Goal: Information Seeking & Learning: Learn about a topic

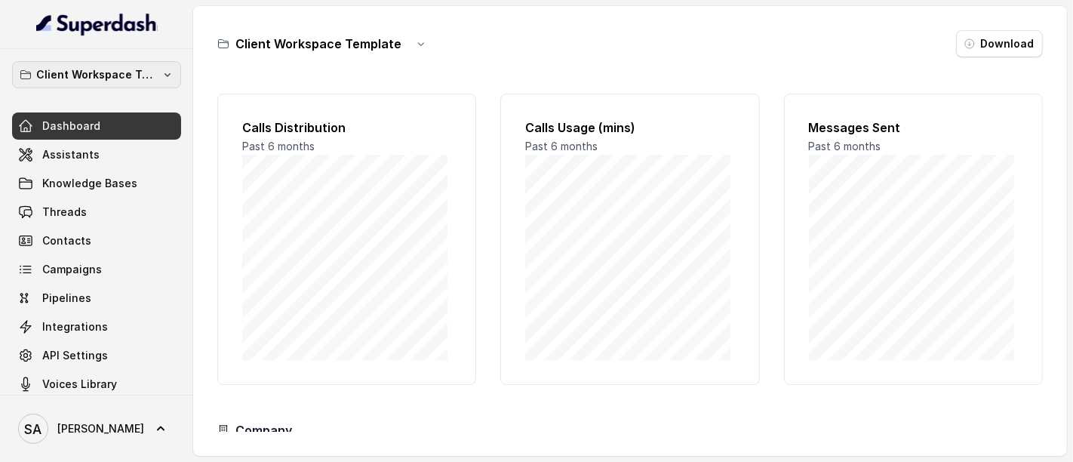
click at [42, 69] on p "Client Workspace Template" at bounding box center [96, 75] width 121 height 18
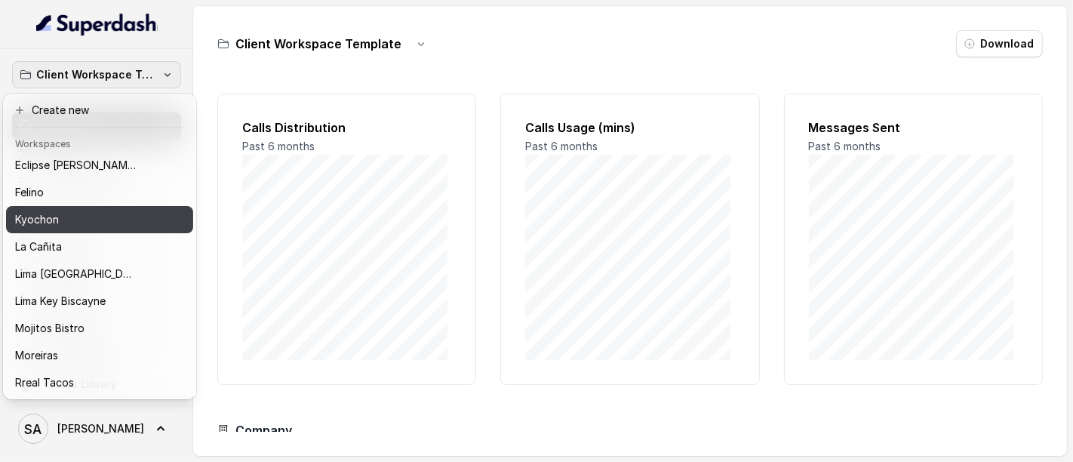
scroll to position [85, 0]
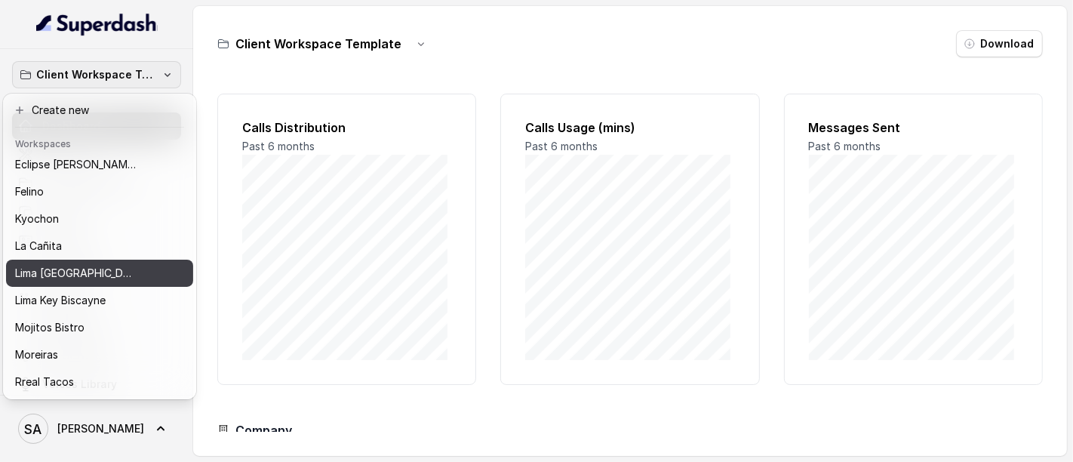
click at [55, 276] on p "Lima [GEOGRAPHIC_DATA]" at bounding box center [75, 273] width 121 height 18
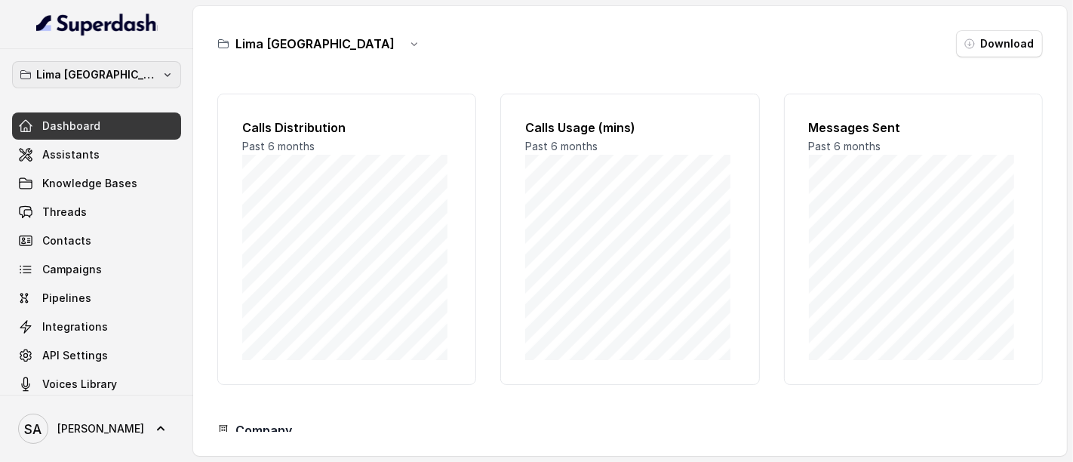
click at [110, 78] on p "Lima [GEOGRAPHIC_DATA]" at bounding box center [96, 75] width 121 height 18
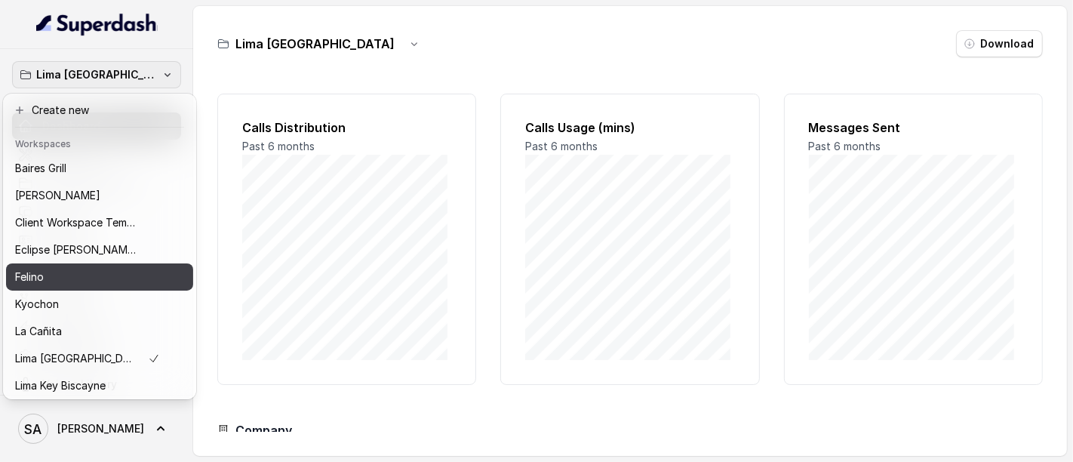
scroll to position [33, 0]
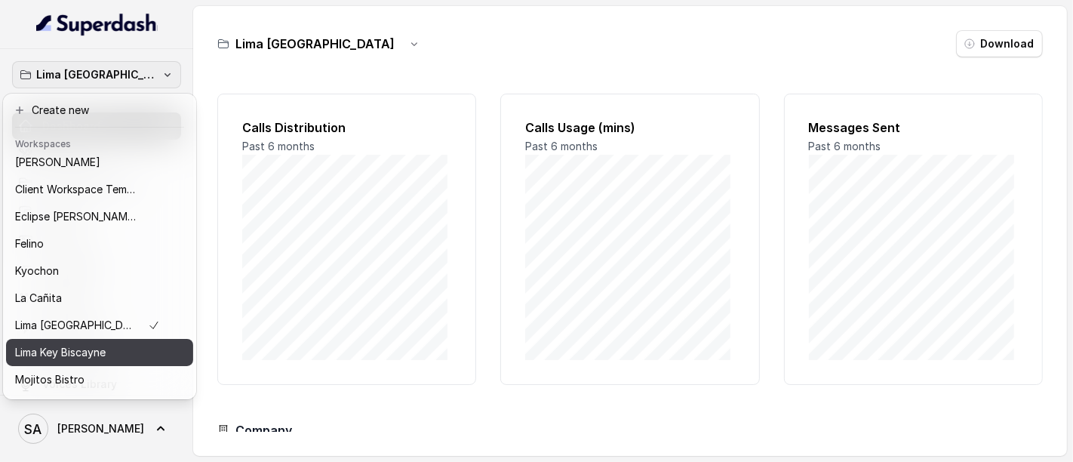
click at [54, 355] on p "Lima Key Biscayne" at bounding box center [60, 352] width 91 height 18
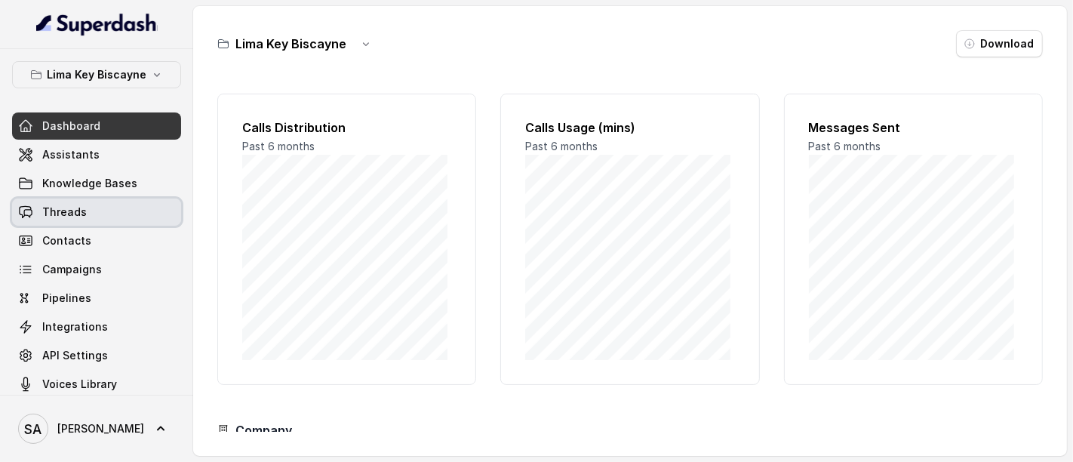
click at [58, 208] on span "Threads" at bounding box center [64, 212] width 45 height 15
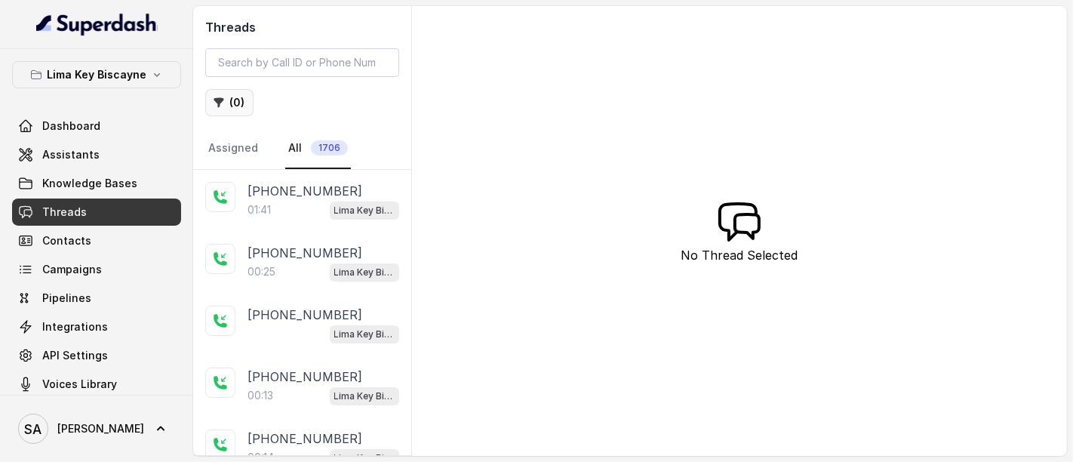
click at [239, 95] on button "( 0 )" at bounding box center [229, 102] width 48 height 27
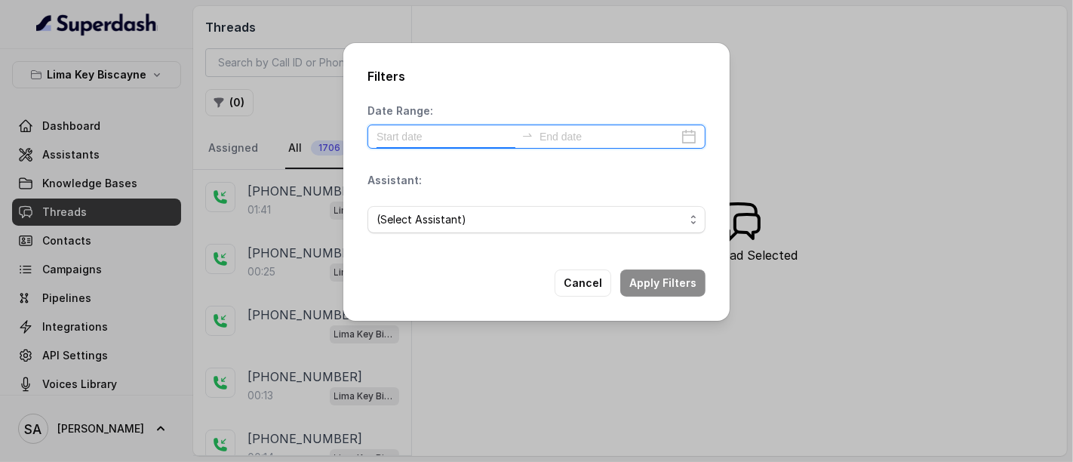
click at [453, 139] on input at bounding box center [446, 136] width 139 height 17
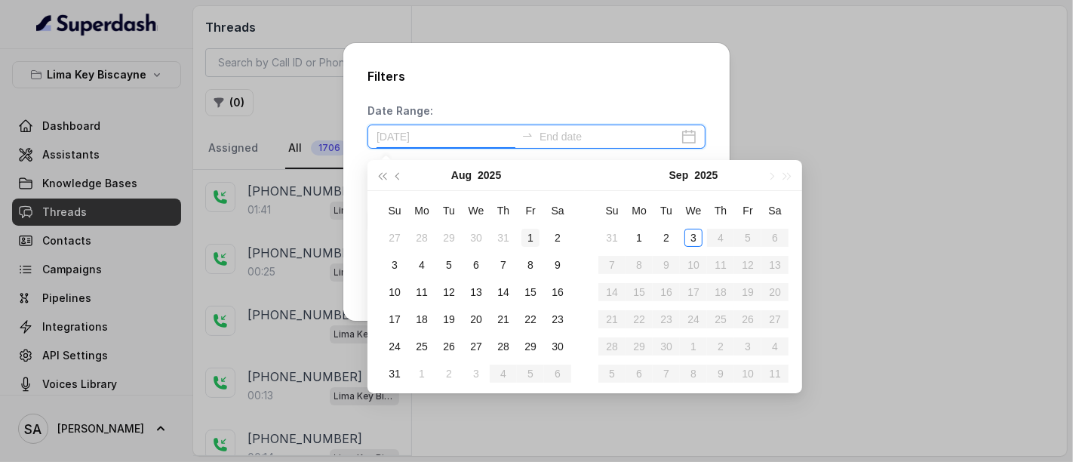
type input "[DATE]"
click at [528, 236] on div "1" at bounding box center [531, 238] width 18 height 18
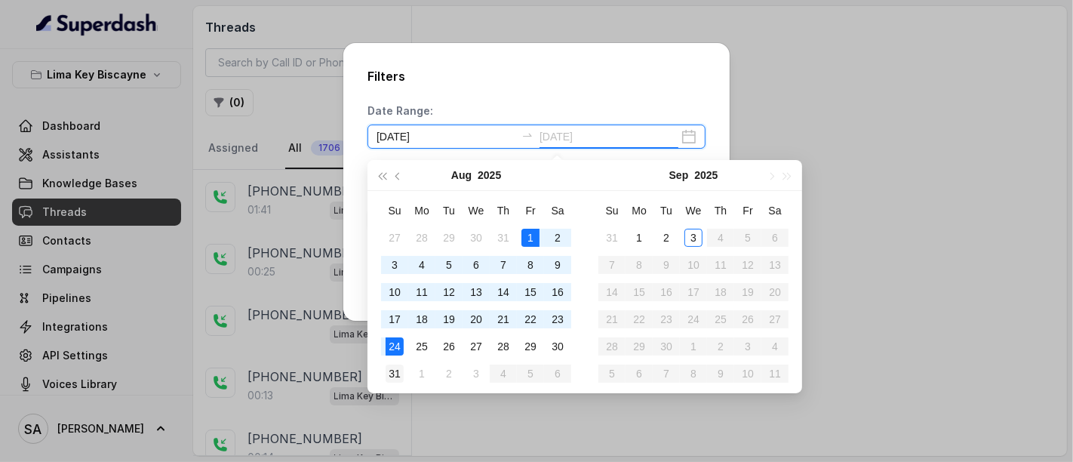
type input "[DATE]"
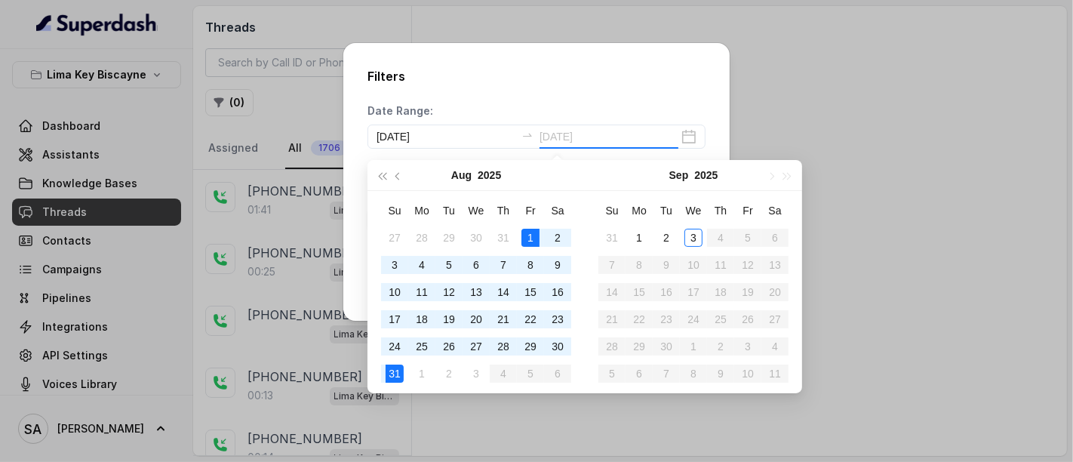
click at [400, 370] on div "31" at bounding box center [395, 374] width 18 height 18
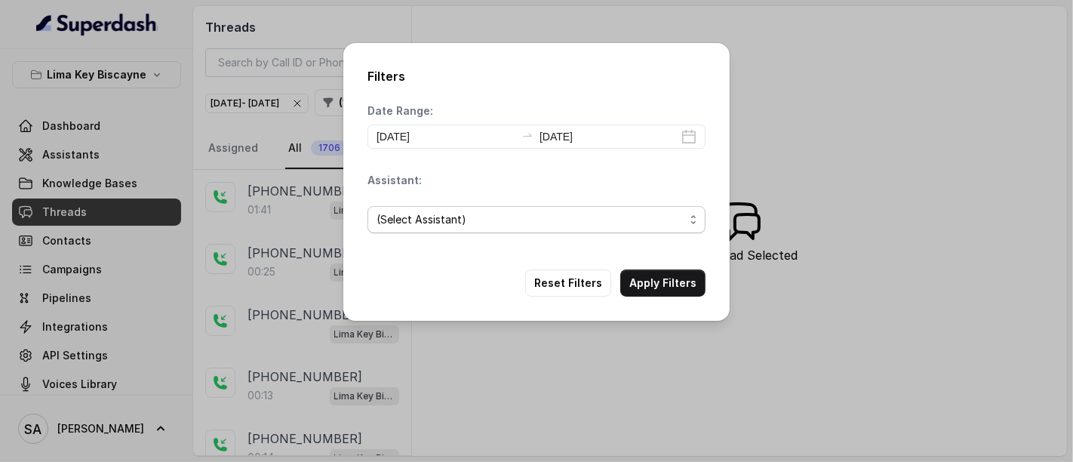
click at [455, 222] on span "(Select Assistant)" at bounding box center [531, 220] width 308 height 18
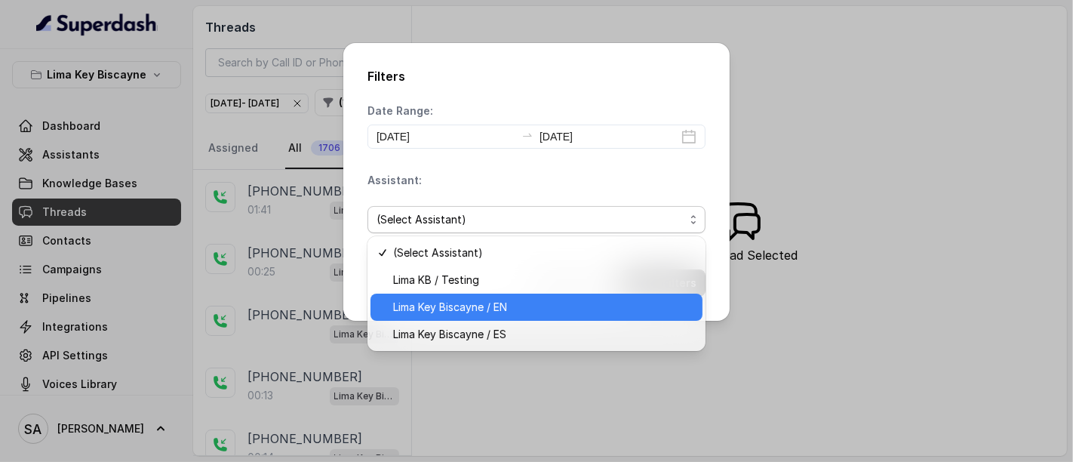
click at [459, 304] on span "Lima Key Biscayne / EN" at bounding box center [543, 307] width 300 height 18
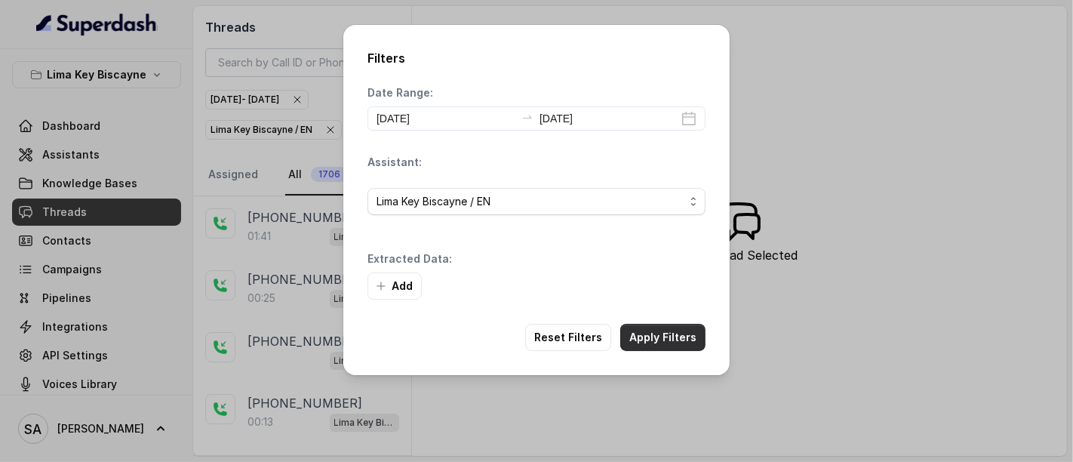
click at [655, 334] on button "Apply Filters" at bounding box center [662, 337] width 85 height 27
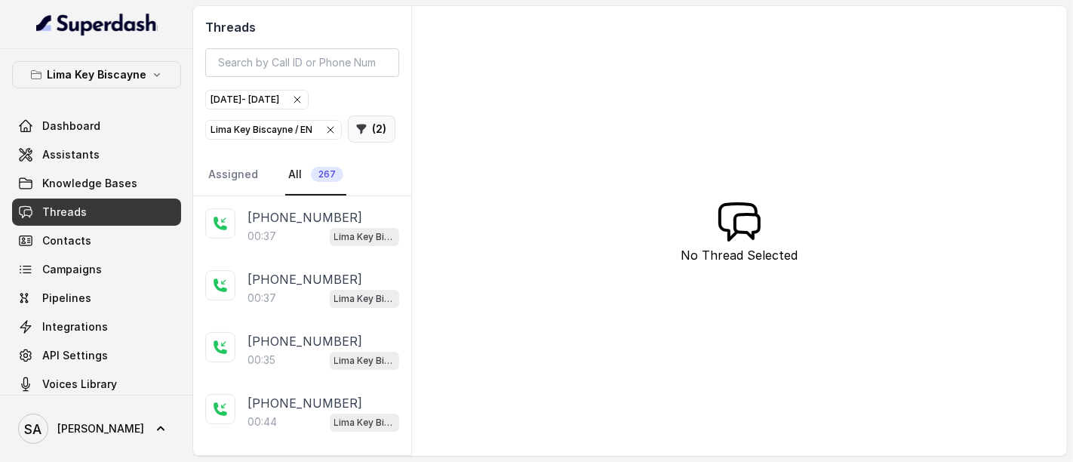
click at [380, 117] on button "( 2 )" at bounding box center [372, 128] width 48 height 27
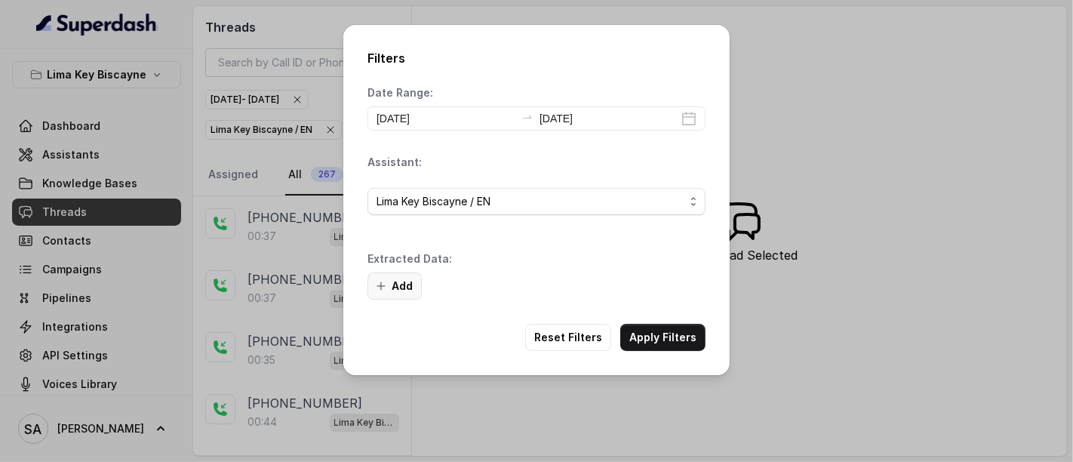
click at [403, 281] on button "Add" at bounding box center [395, 285] width 54 height 27
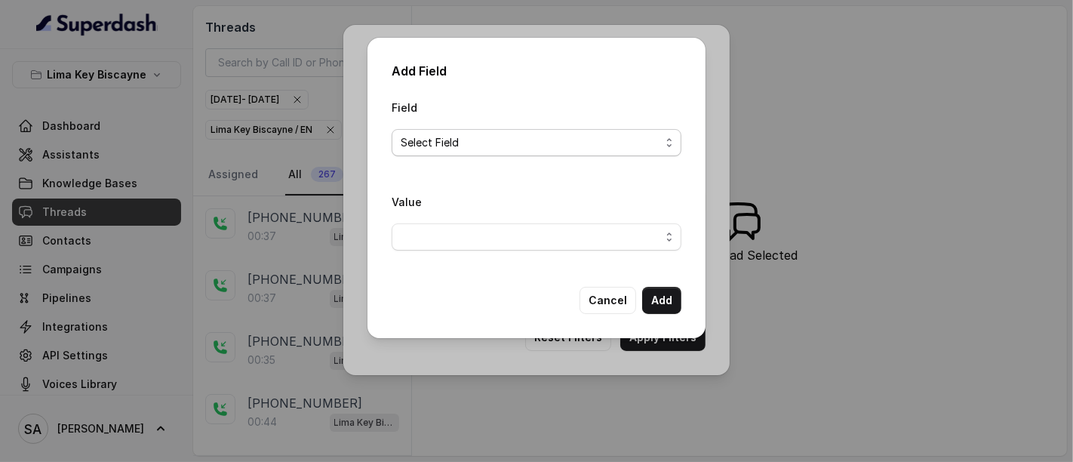
click at [449, 141] on span "Select Field" at bounding box center [531, 143] width 260 height 18
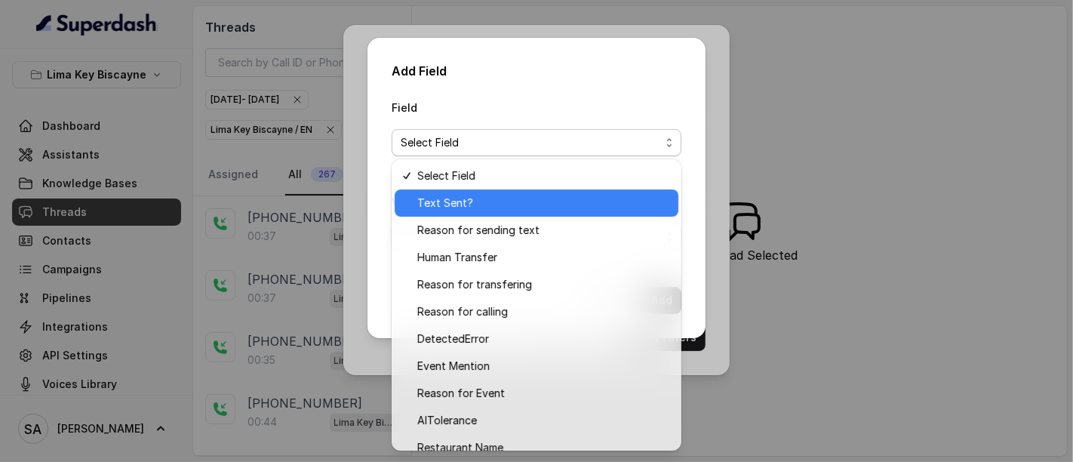
click at [460, 199] on span "Text Sent?" at bounding box center [543, 203] width 252 height 18
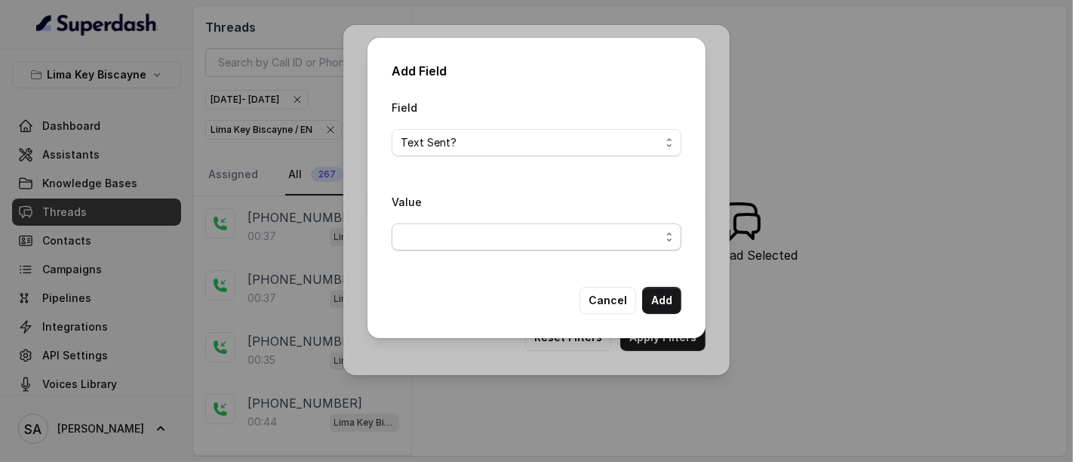
click at [450, 240] on span "button" at bounding box center [537, 236] width 290 height 27
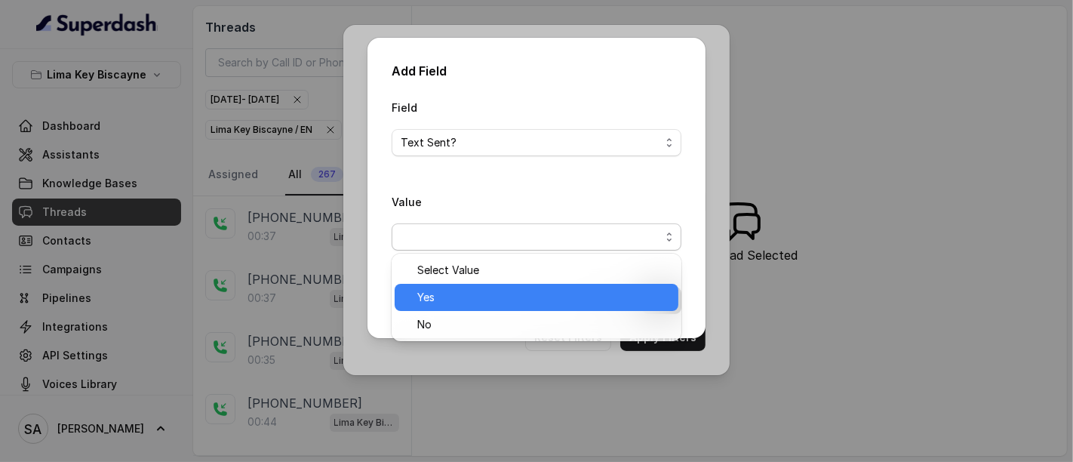
click at [446, 291] on span "Yes" at bounding box center [543, 297] width 252 height 18
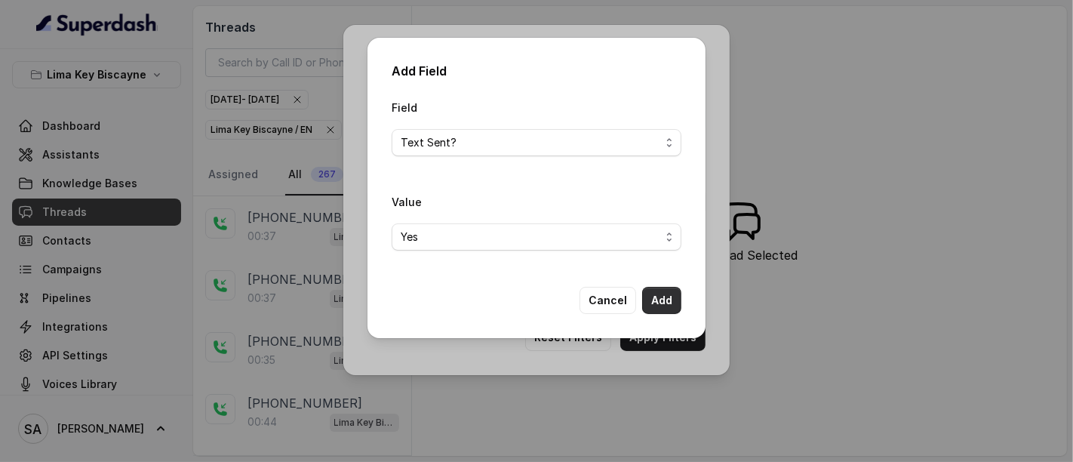
click at [647, 290] on button "Add" at bounding box center [661, 300] width 39 height 27
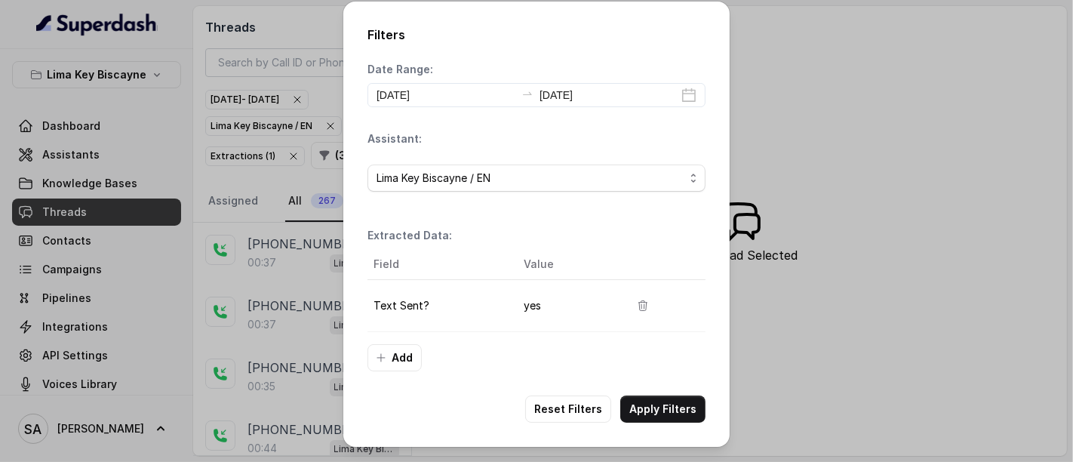
click at [647, 290] on td at bounding box center [661, 305] width 88 height 52
click at [689, 399] on button "Apply Filters" at bounding box center [662, 408] width 85 height 27
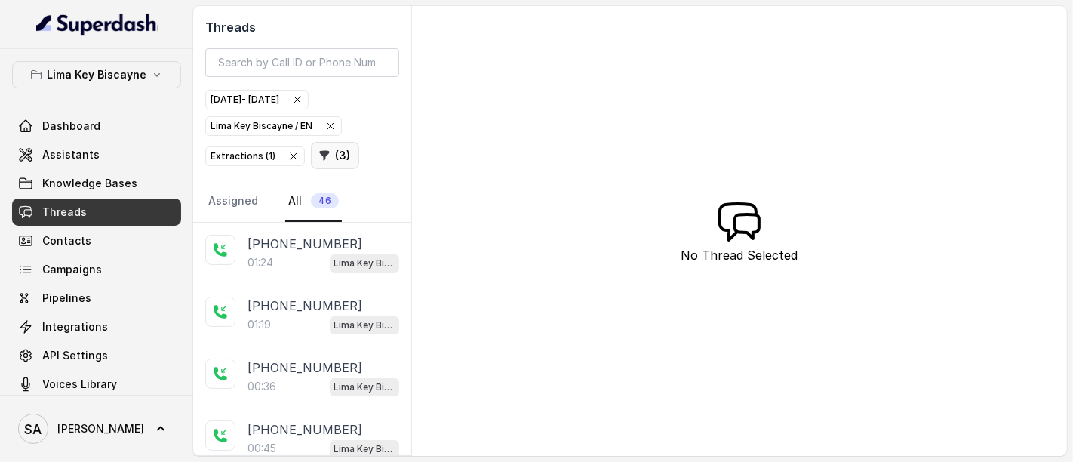
click at [343, 154] on button "( 3 )" at bounding box center [335, 155] width 48 height 27
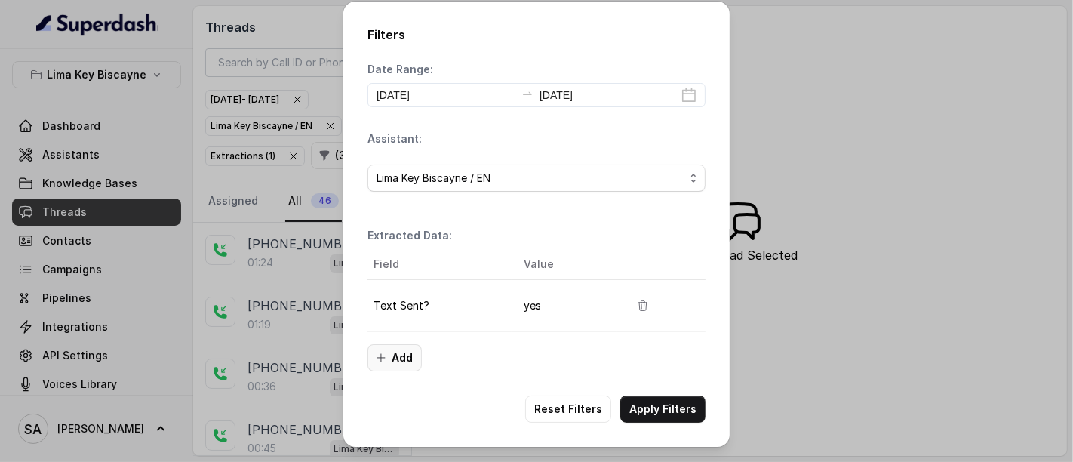
click at [402, 344] on button "Add" at bounding box center [395, 357] width 54 height 27
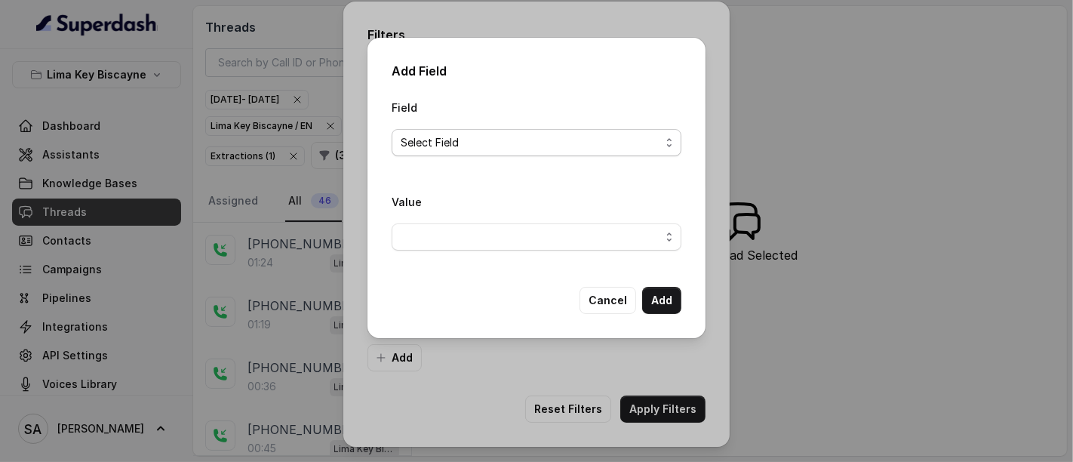
click at [465, 134] on span "Select Field" at bounding box center [531, 143] width 260 height 18
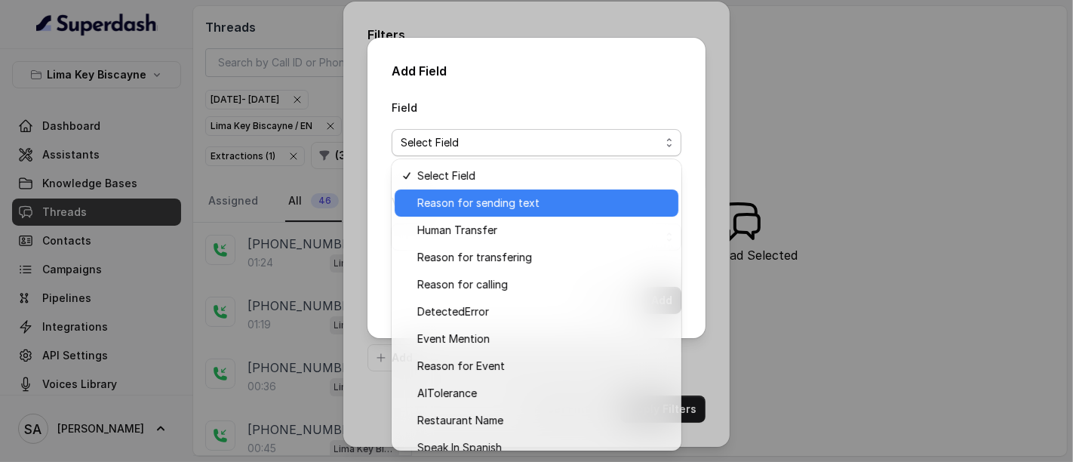
click at [484, 195] on span "Reason for sending text" at bounding box center [543, 203] width 252 height 18
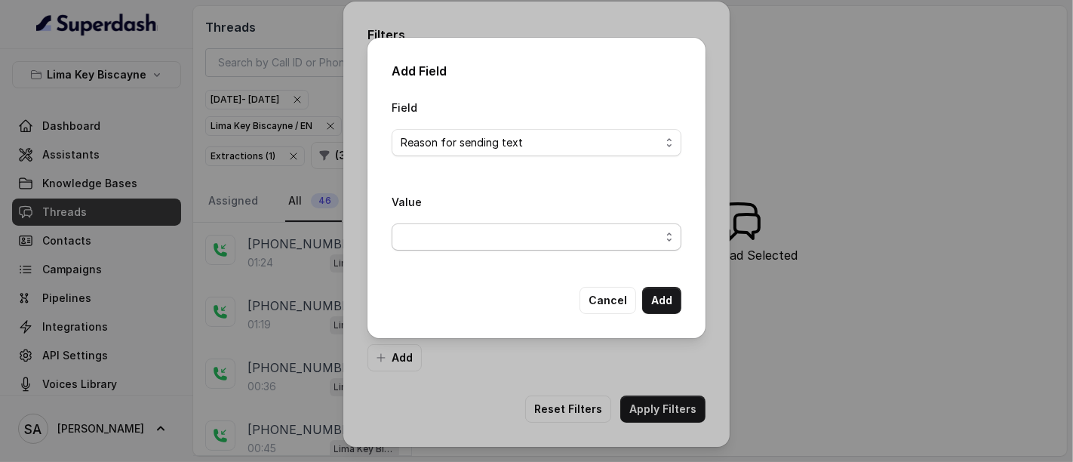
click at [469, 235] on span "button" at bounding box center [537, 236] width 290 height 27
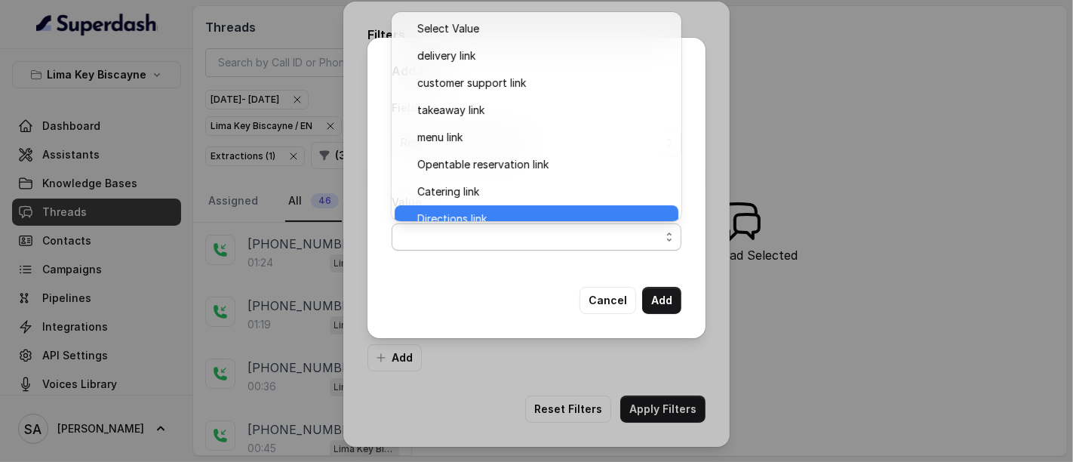
scroll to position [14, 0]
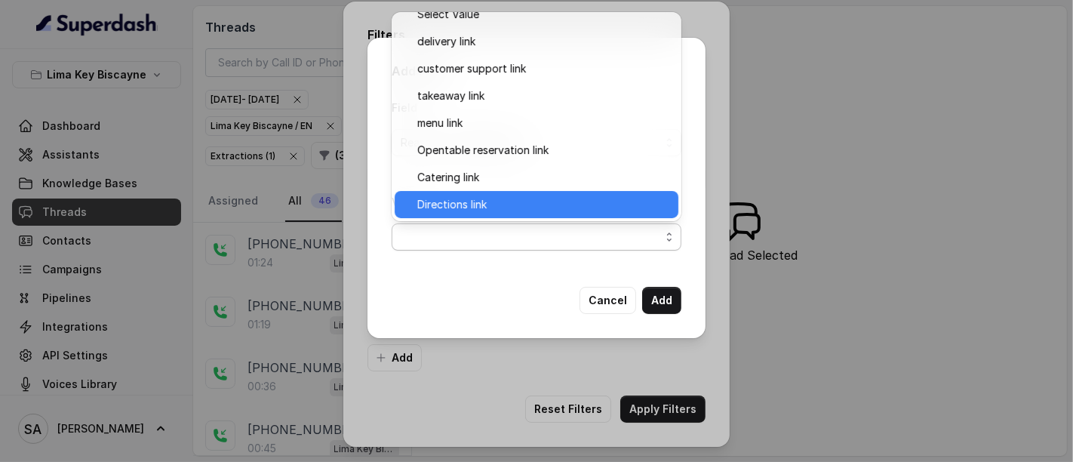
click at [472, 205] on div "Directions link" at bounding box center [537, 204] width 284 height 27
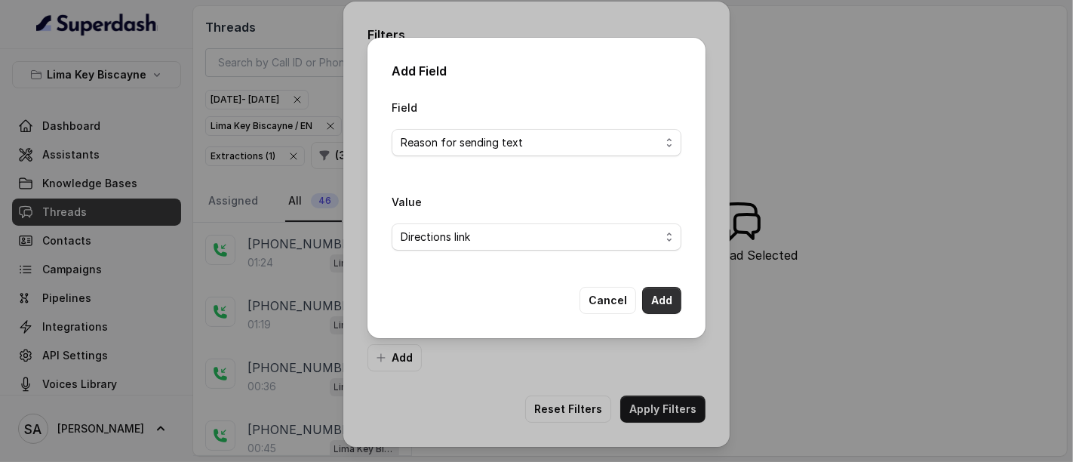
click at [675, 307] on button "Add" at bounding box center [661, 300] width 39 height 27
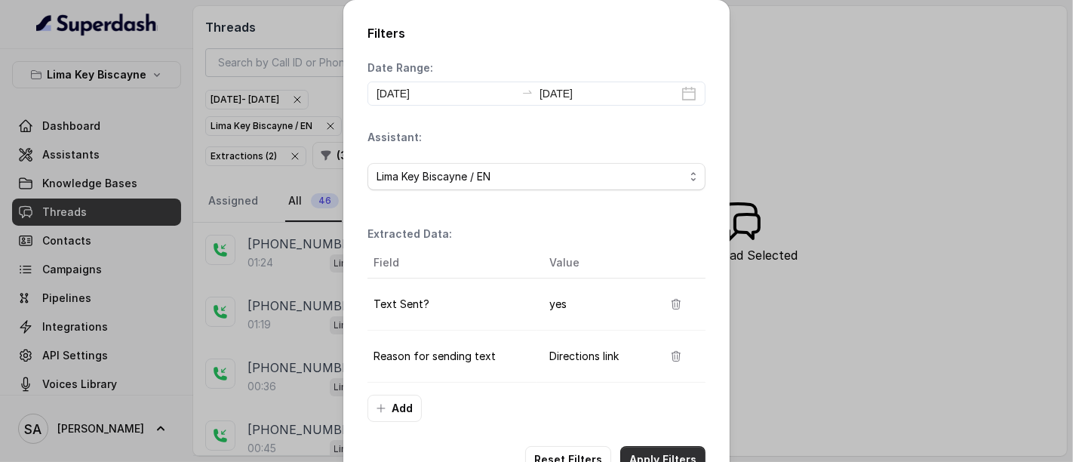
click at [666, 446] on button "Apply Filters" at bounding box center [662, 459] width 85 height 27
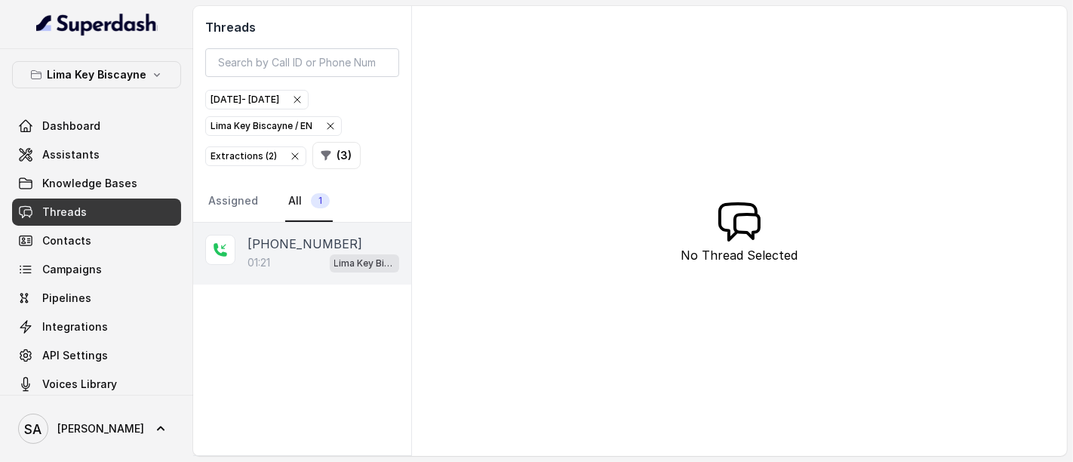
click at [303, 242] on p "[PHONE_NUMBER]" at bounding box center [305, 244] width 115 height 18
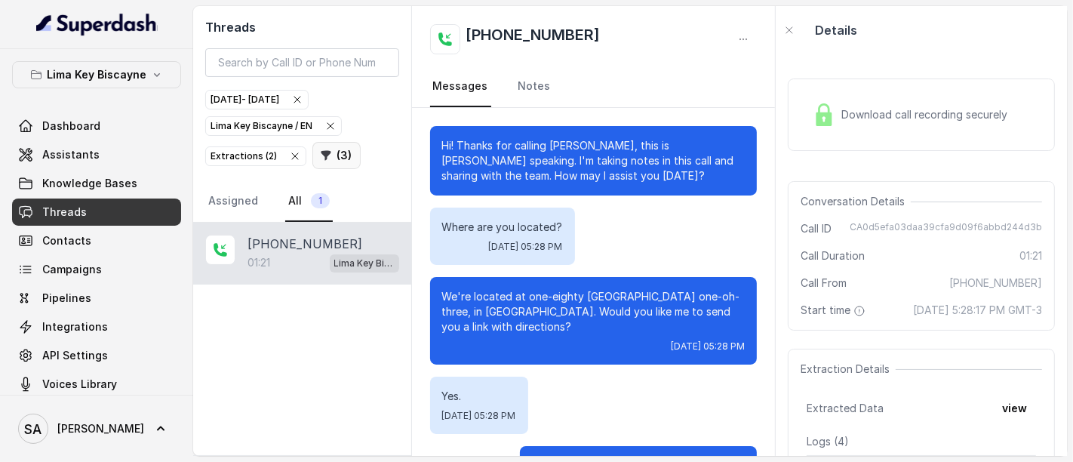
click at [340, 156] on button "( 3 )" at bounding box center [336, 155] width 48 height 27
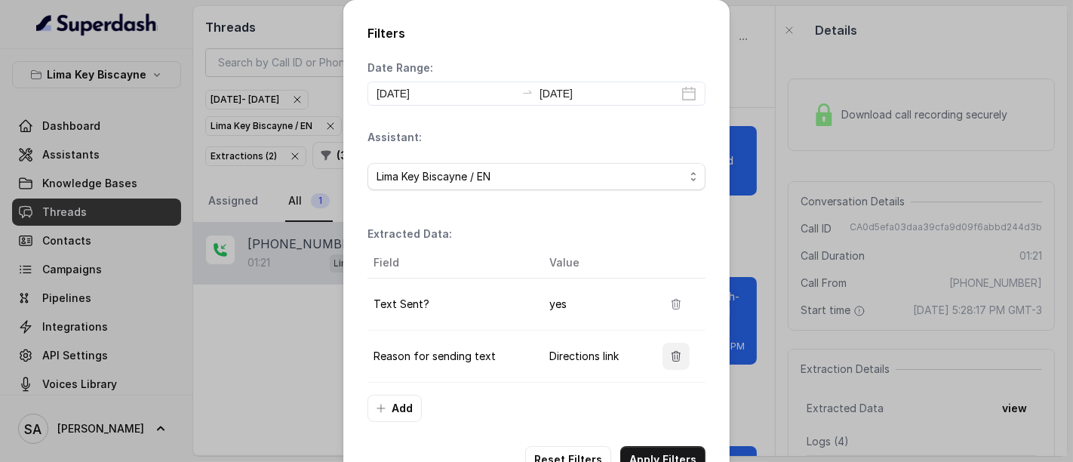
click at [670, 358] on icon "button" at bounding box center [676, 356] width 12 height 12
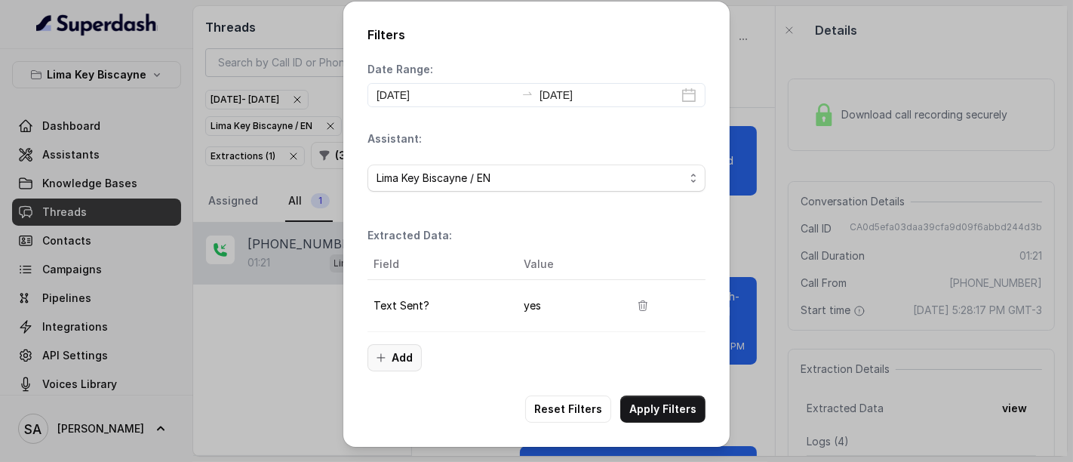
click at [394, 355] on button "Add" at bounding box center [395, 357] width 54 height 27
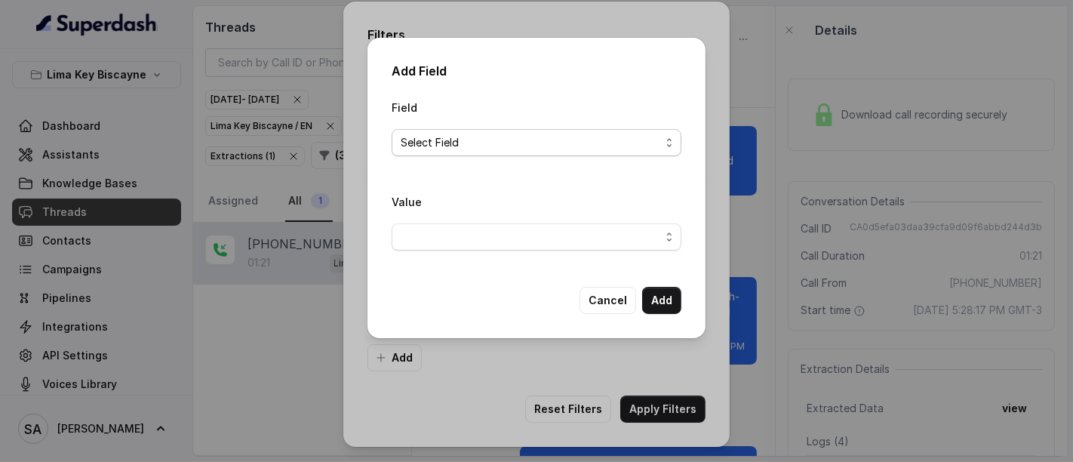
click at [483, 140] on span "Select Field" at bounding box center [531, 143] width 260 height 18
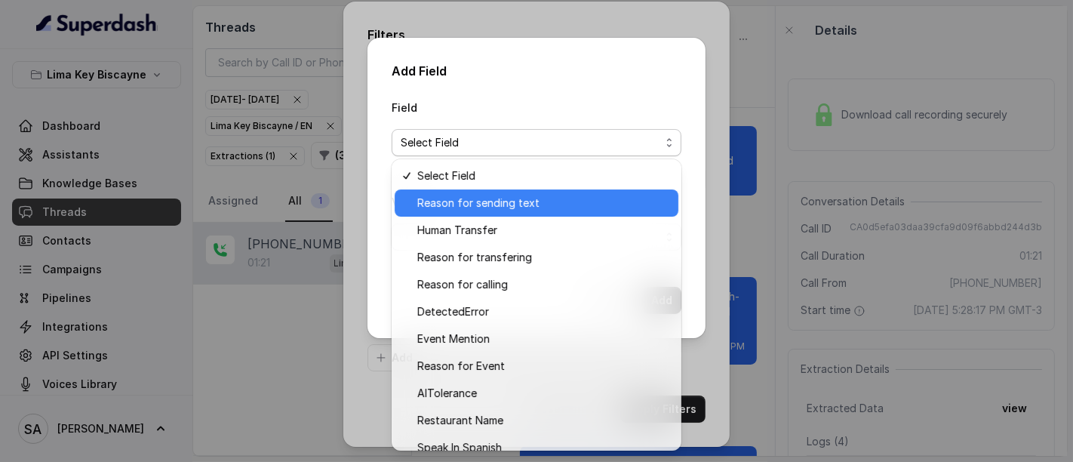
click at [474, 202] on span "Reason for sending text" at bounding box center [543, 203] width 252 height 18
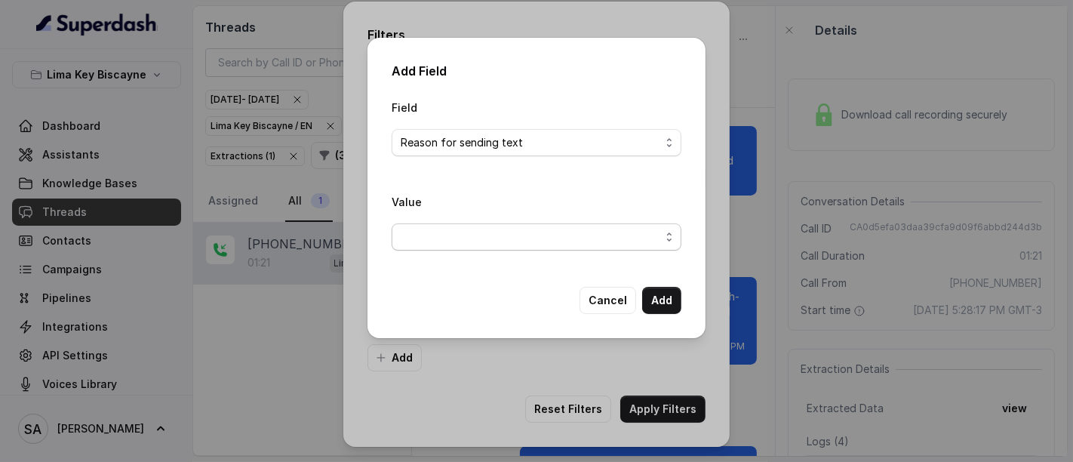
click at [463, 232] on span "button" at bounding box center [537, 236] width 290 height 27
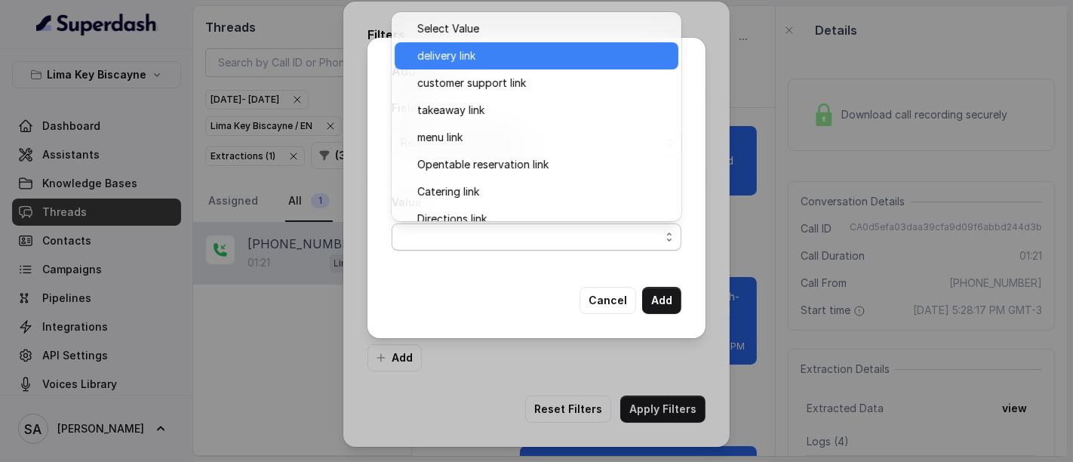
click at [470, 48] on span "delivery link" at bounding box center [543, 56] width 252 height 18
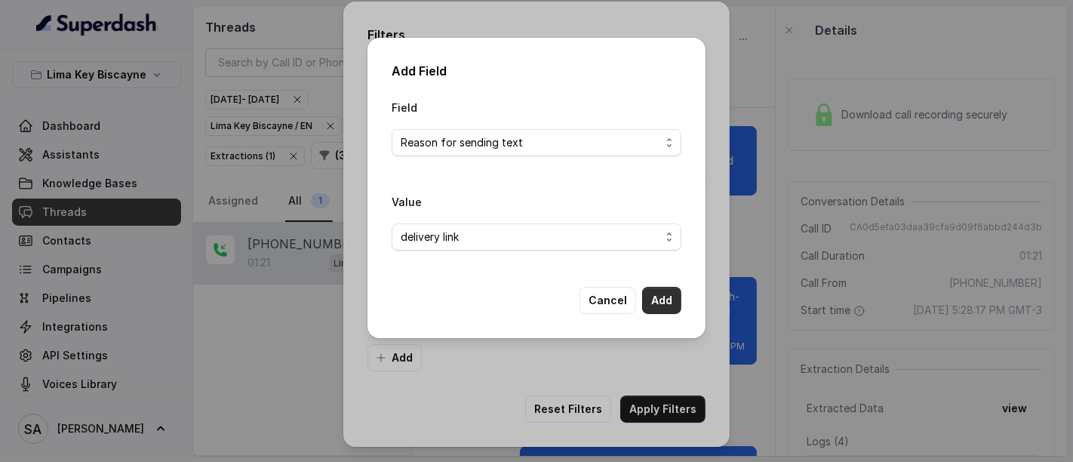
click at [657, 303] on button "Add" at bounding box center [661, 300] width 39 height 27
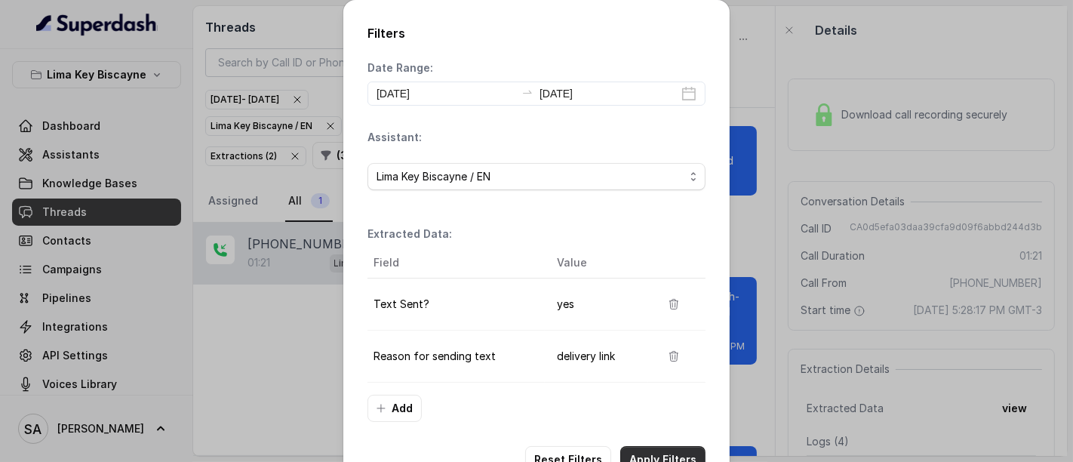
click at [636, 446] on button "Apply Filters" at bounding box center [662, 459] width 85 height 27
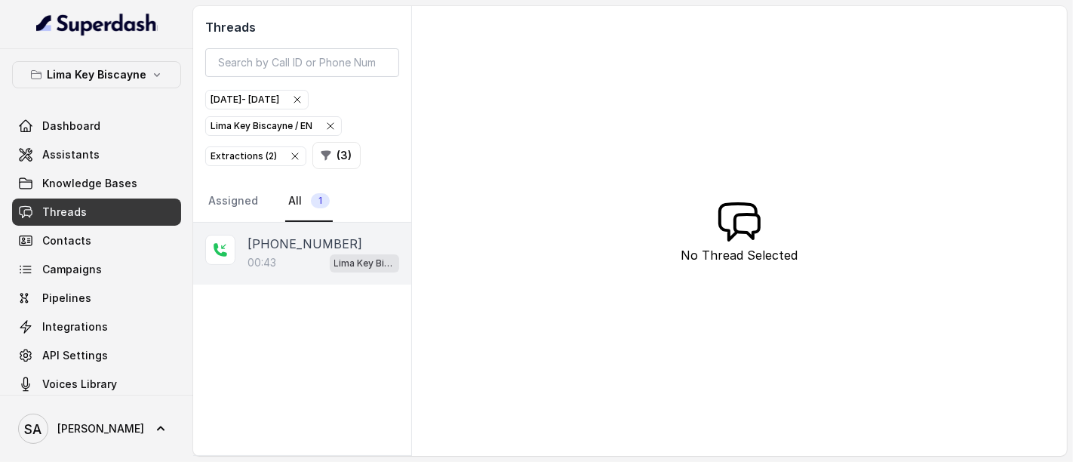
click at [288, 247] on p "[PHONE_NUMBER]" at bounding box center [305, 244] width 115 height 18
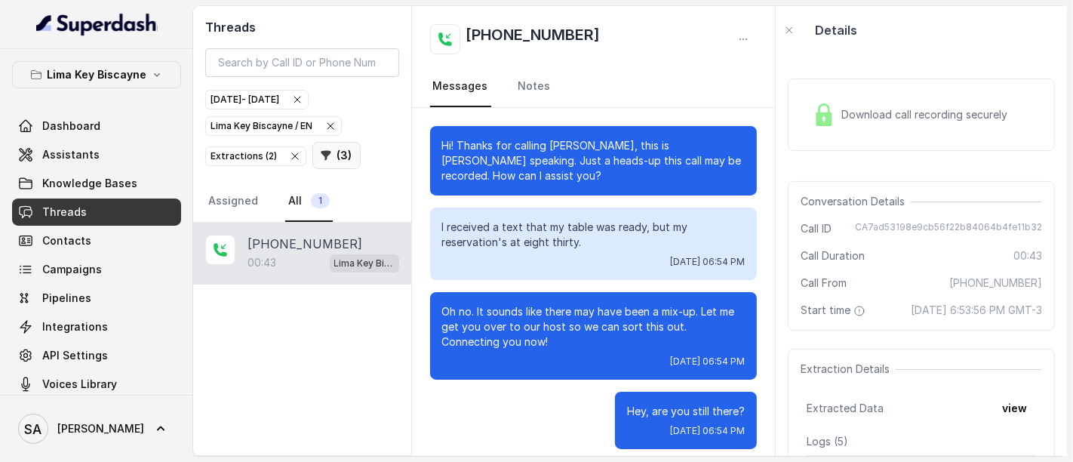
click at [328, 149] on button "( 3 )" at bounding box center [336, 155] width 48 height 27
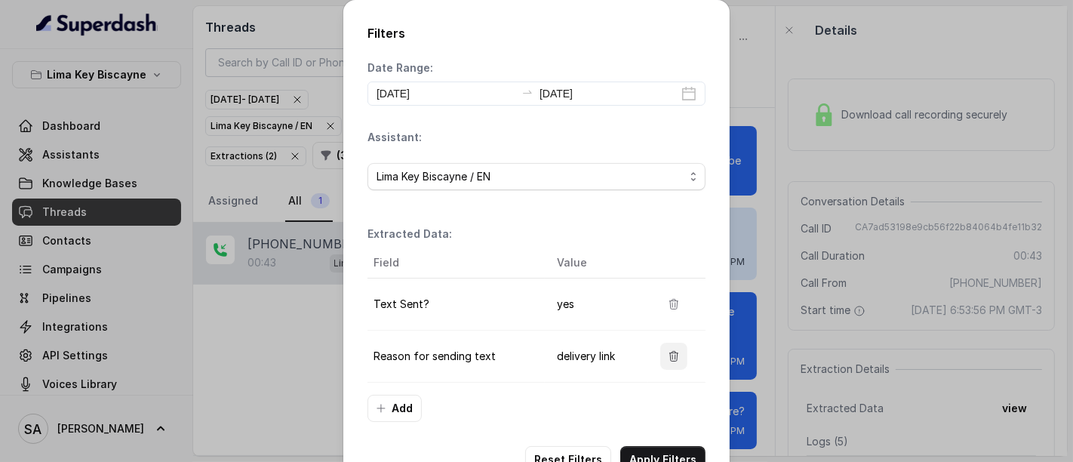
click at [673, 352] on icon "button" at bounding box center [674, 356] width 12 height 12
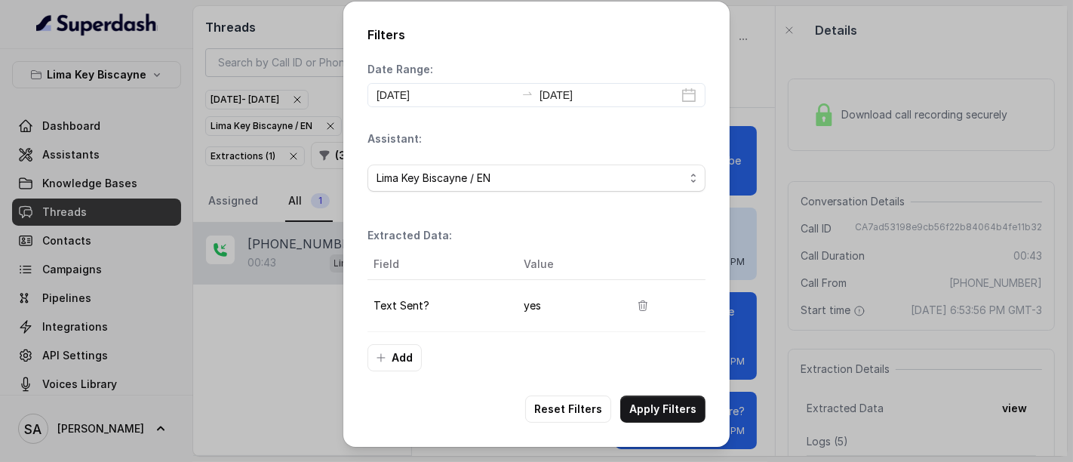
click at [399, 342] on div "Field Value Text Sent? yes" at bounding box center [537, 296] width 338 height 95
click at [397, 362] on button "Add" at bounding box center [395, 357] width 54 height 27
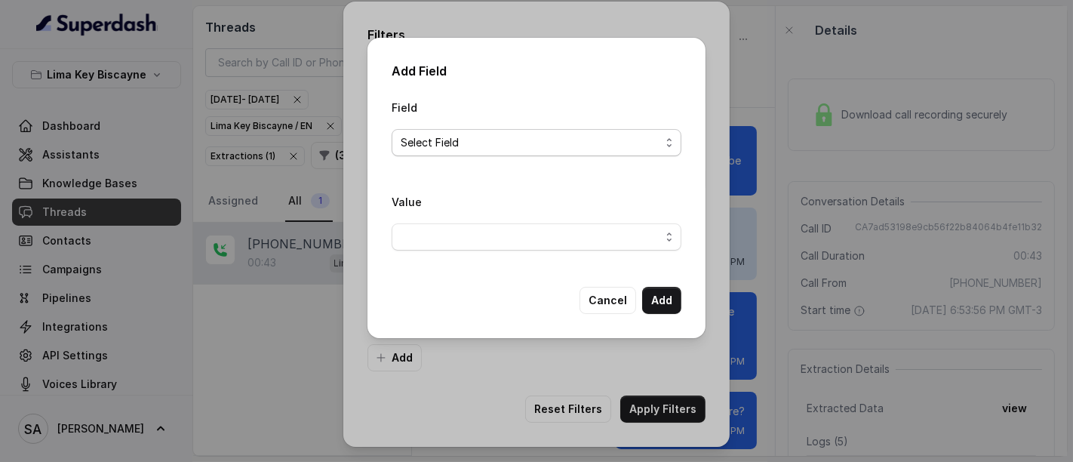
click at [489, 135] on span "Select Field" at bounding box center [531, 143] width 260 height 18
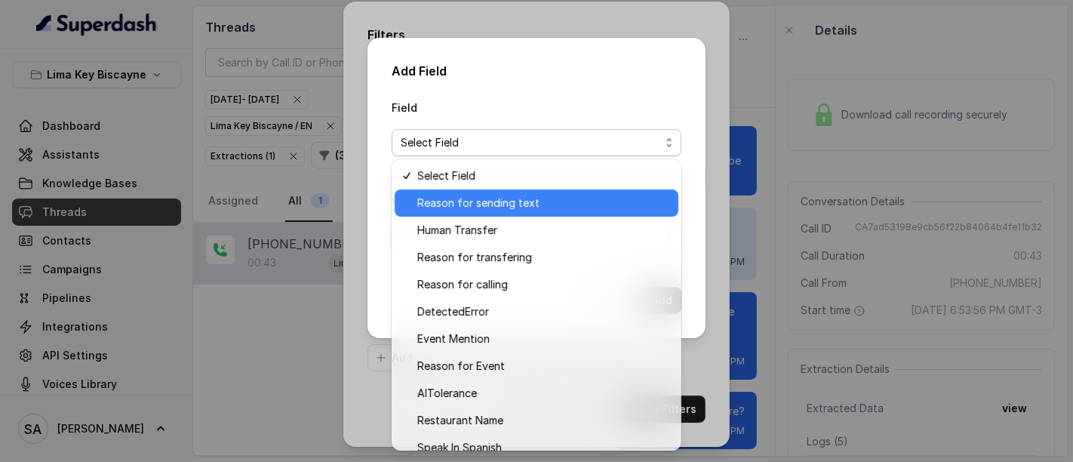
click at [463, 212] on div "Reason for sending text" at bounding box center [537, 202] width 284 height 27
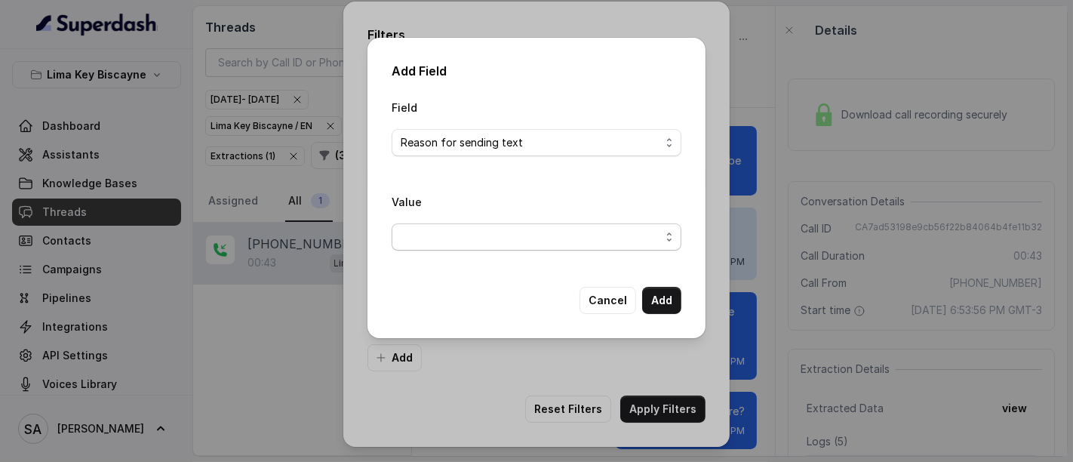
click at [455, 245] on span "button" at bounding box center [537, 236] width 290 height 27
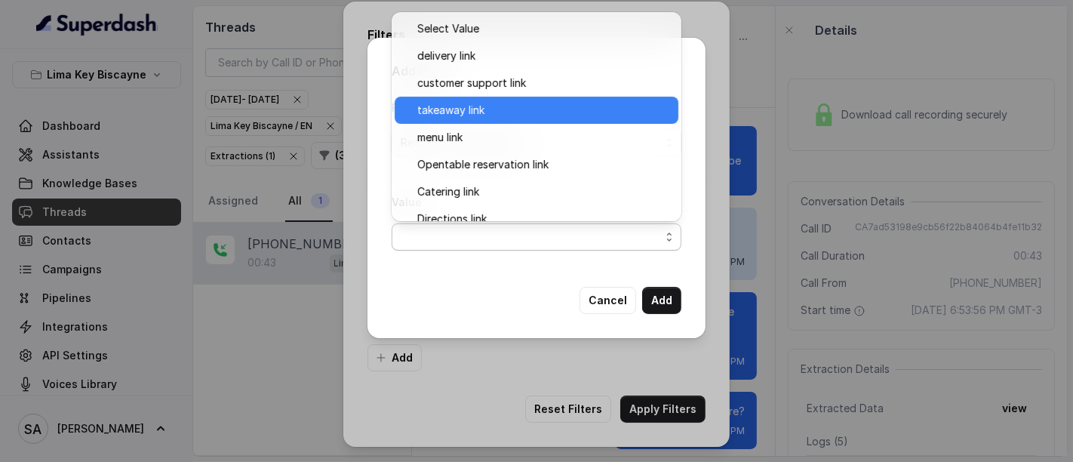
click at [451, 101] on span "takeaway link" at bounding box center [543, 110] width 252 height 18
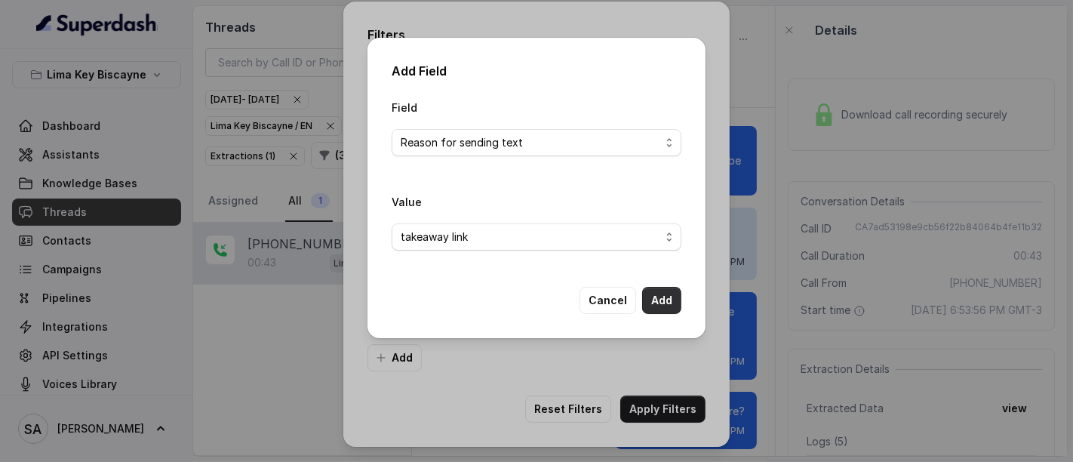
click at [657, 305] on button "Add" at bounding box center [661, 300] width 39 height 27
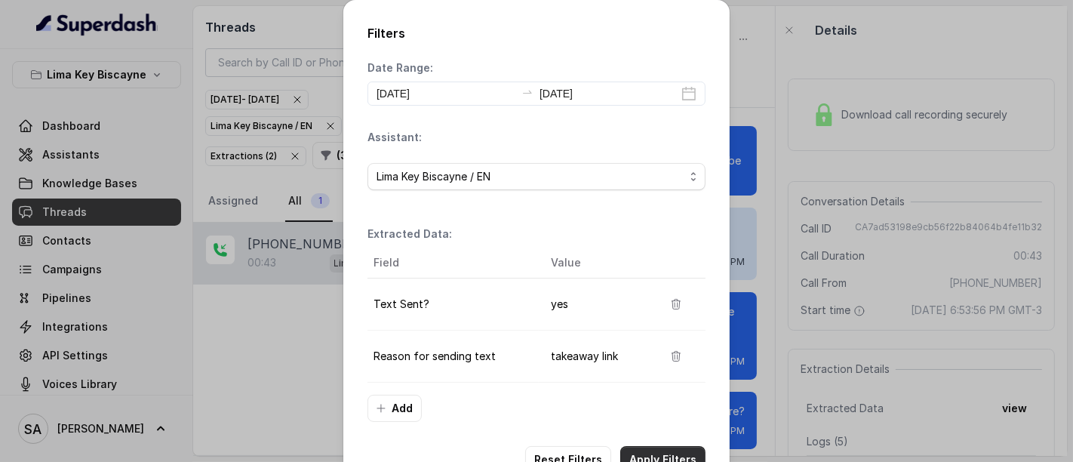
click at [655, 446] on button "Apply Filters" at bounding box center [662, 459] width 85 height 27
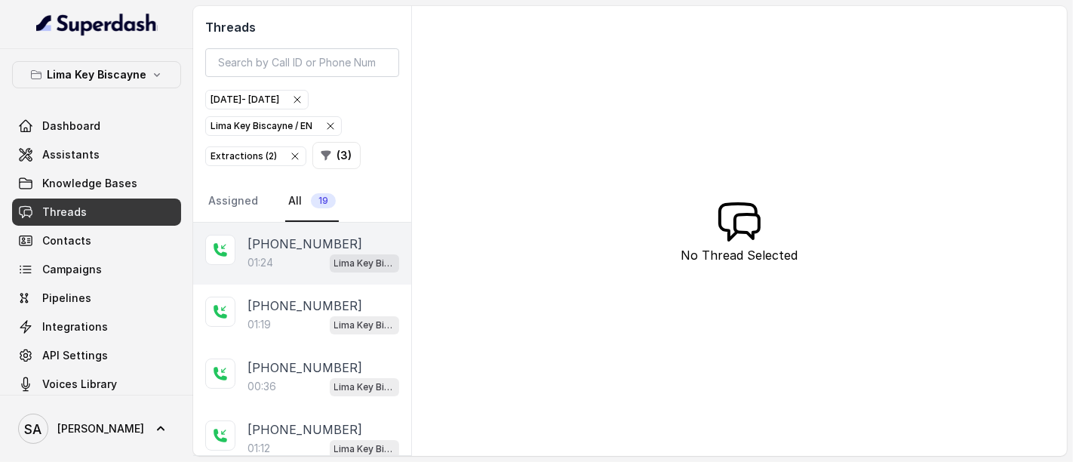
click at [274, 275] on div "[PHONE_NUMBER]:24 [GEOGRAPHIC_DATA] / EN" at bounding box center [302, 254] width 218 height 62
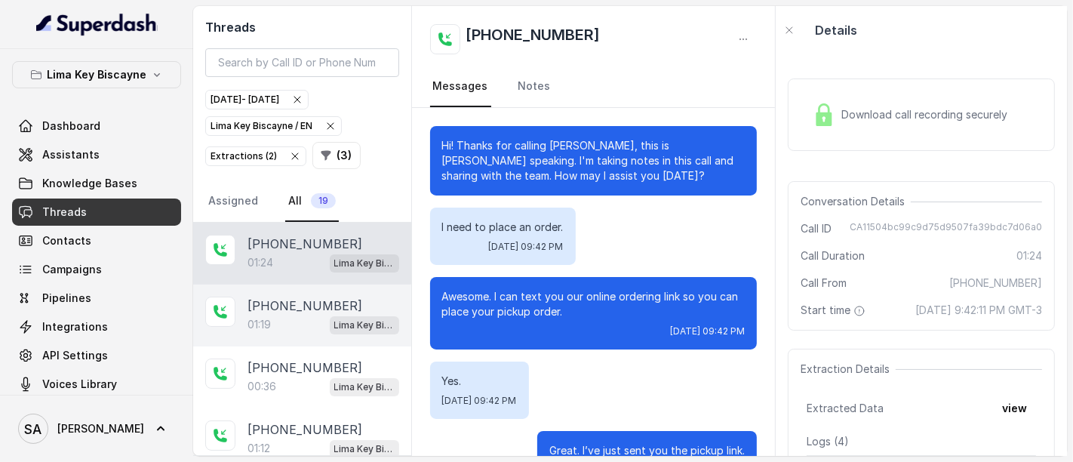
click at [267, 317] on p "01:19" at bounding box center [259, 324] width 23 height 15
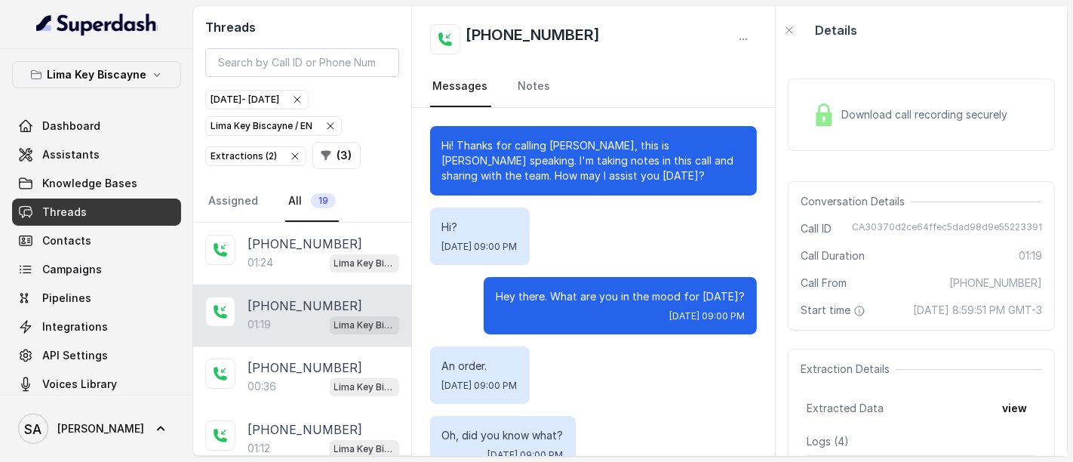
scroll to position [719, 0]
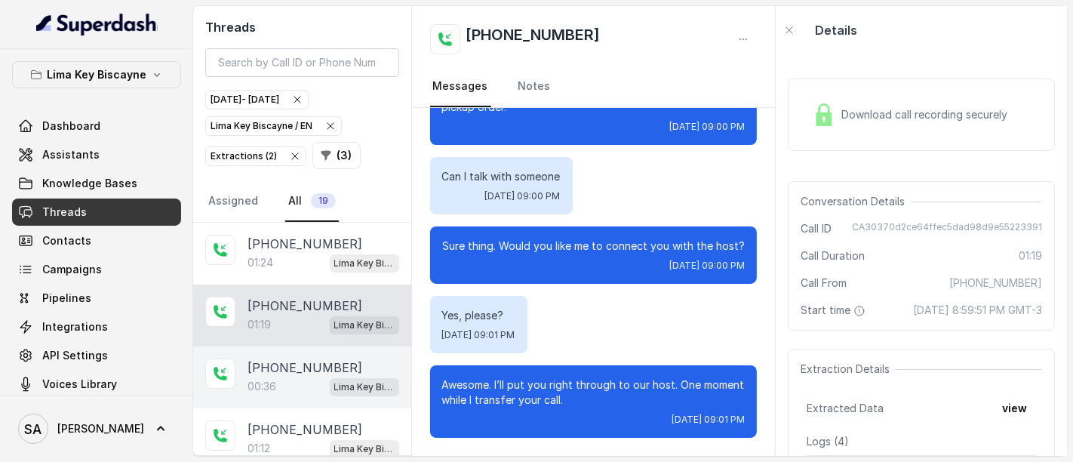
click at [263, 360] on p "[PHONE_NUMBER]" at bounding box center [305, 368] width 115 height 18
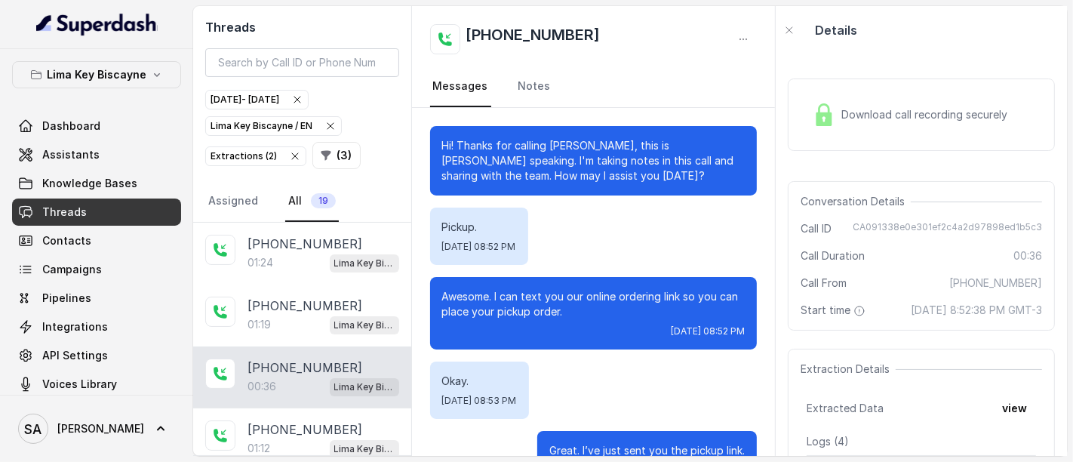
click at [841, 130] on div "Download call recording securely" at bounding box center [910, 114] width 207 height 35
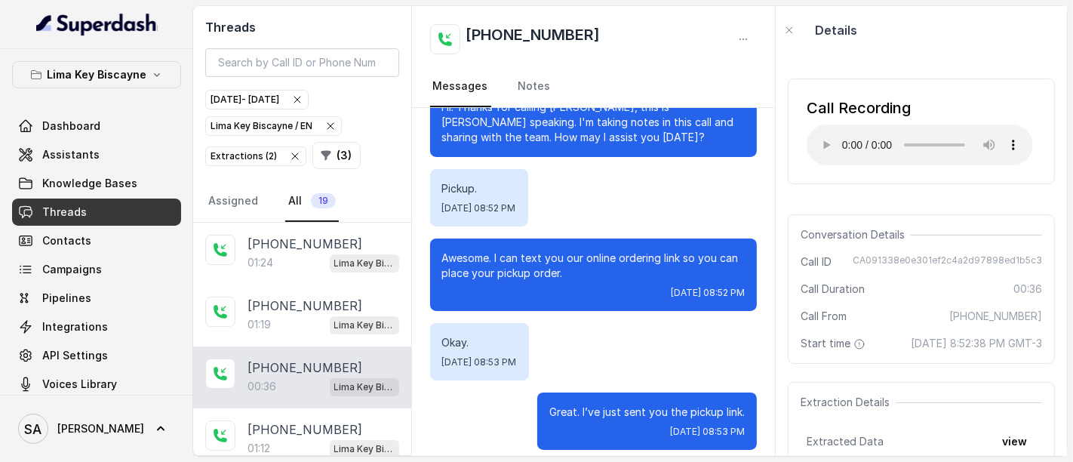
scroll to position [49, 0]
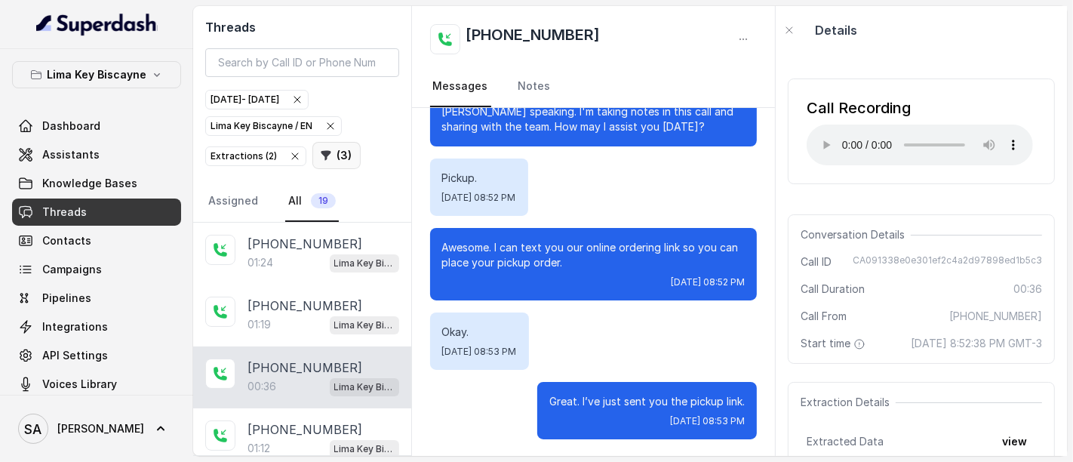
click at [339, 155] on button "( 3 )" at bounding box center [336, 155] width 48 height 27
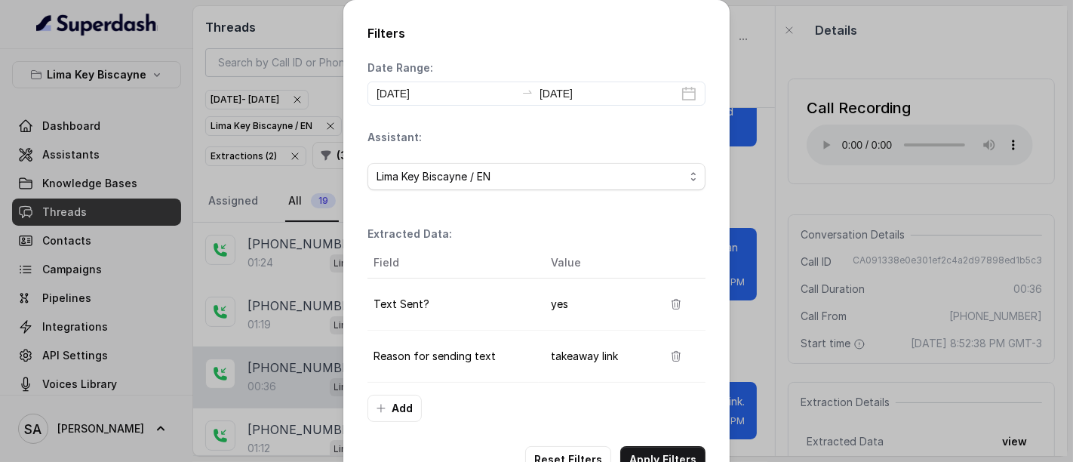
click at [470, 214] on div "Date Range: [DATE] [DATE] Assistant: Lima [GEOGRAPHIC_DATA] / EN Extracted Data…" at bounding box center [537, 241] width 338 height 362
click at [735, 318] on div "Filters Date Range: [DATE] [DATE] Assistant: Lima Key Biscayne / EN Extracted D…" at bounding box center [536, 231] width 1073 height 462
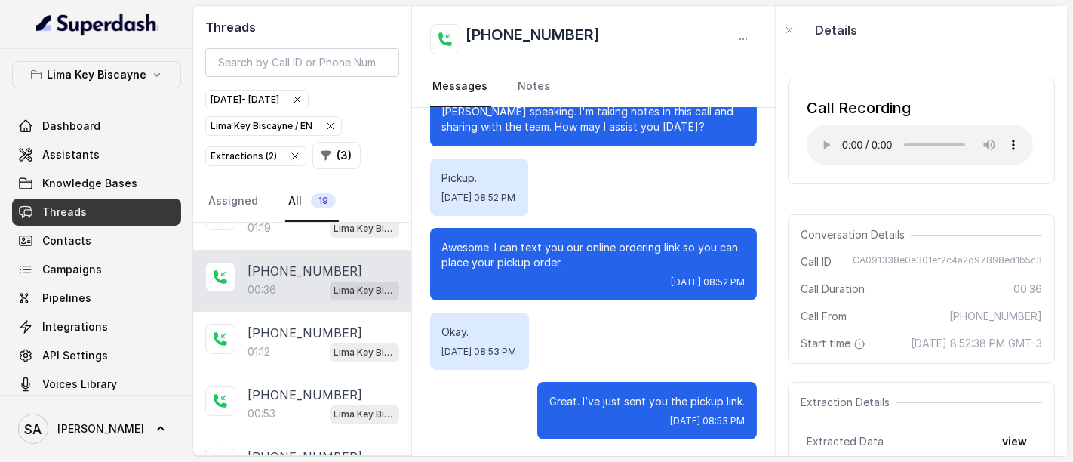
scroll to position [103, 0]
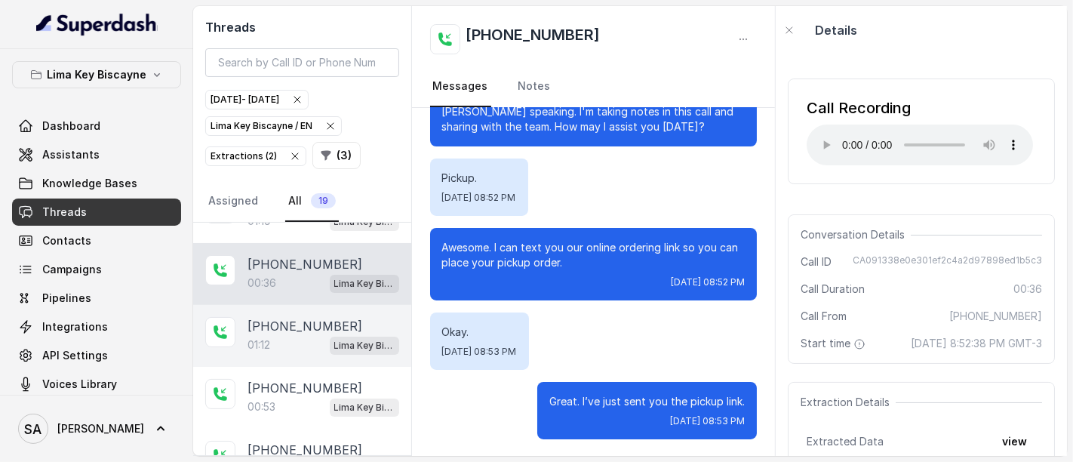
click at [285, 347] on div "01:12 Lima Key Biscayne / EN" at bounding box center [324, 345] width 152 height 20
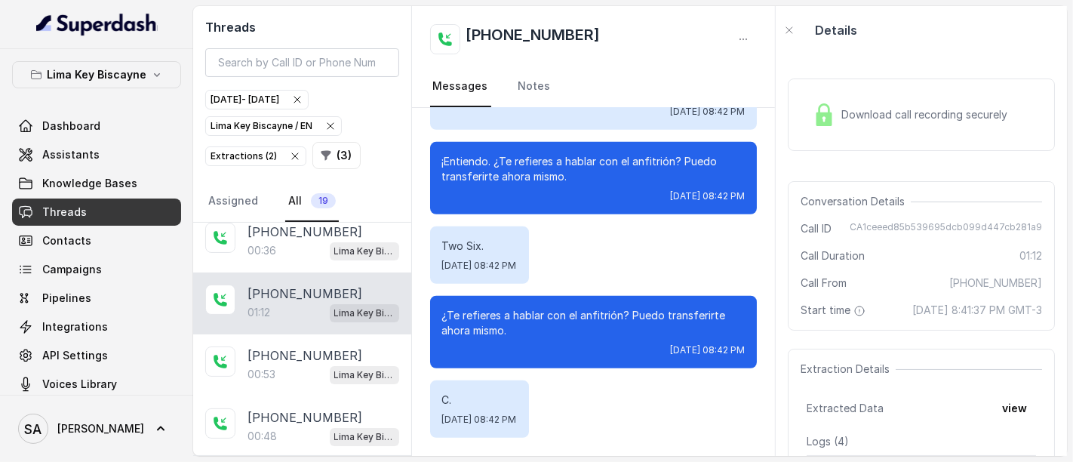
scroll to position [137, 0]
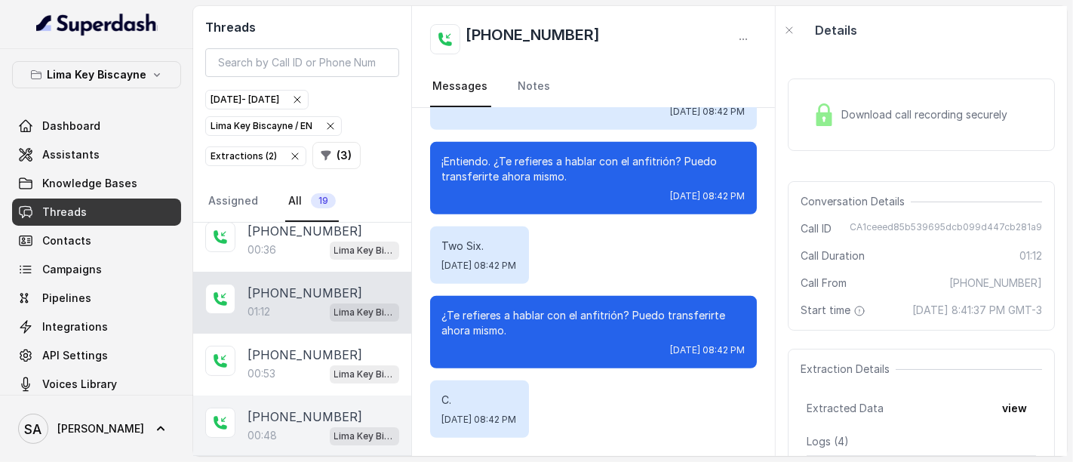
click at [285, 411] on p "[PHONE_NUMBER]" at bounding box center [305, 417] width 115 height 18
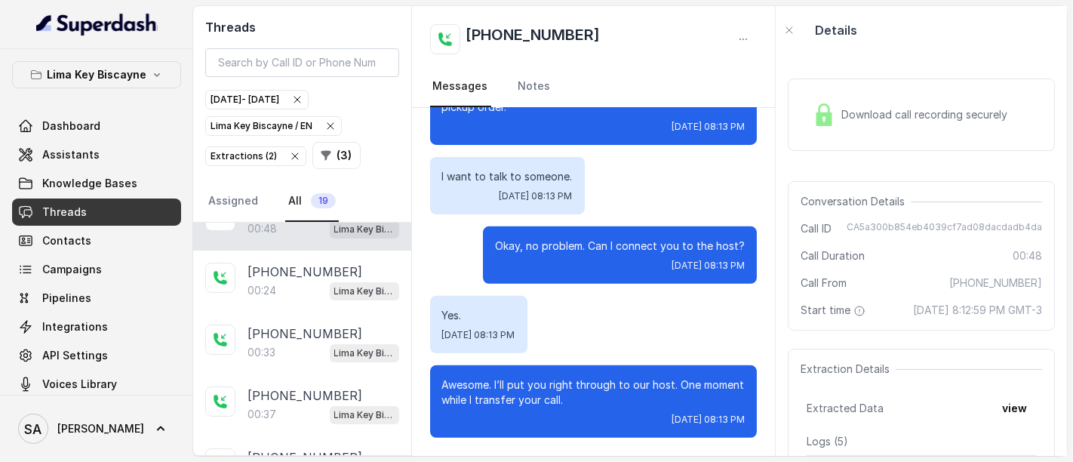
scroll to position [349, 0]
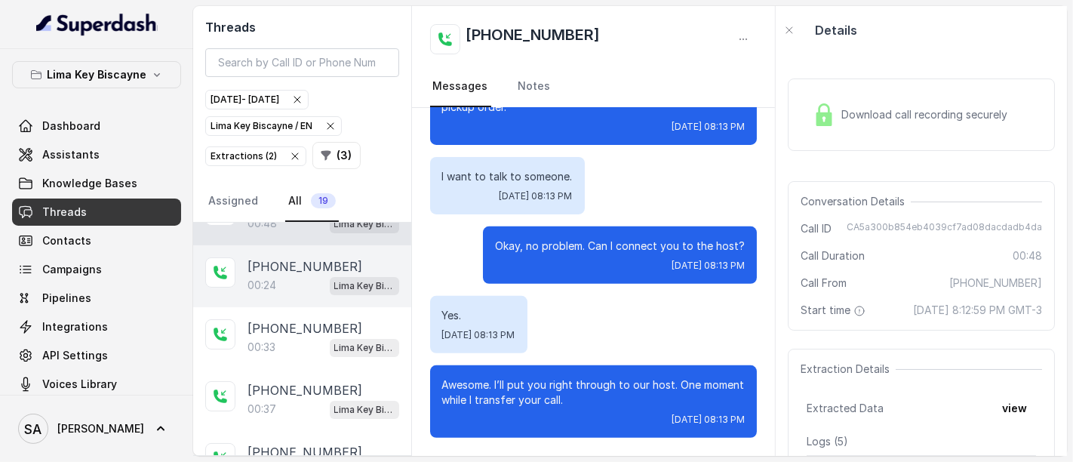
click at [287, 281] on div "00:24 Lima Key Biscayne / EN" at bounding box center [324, 285] width 152 height 20
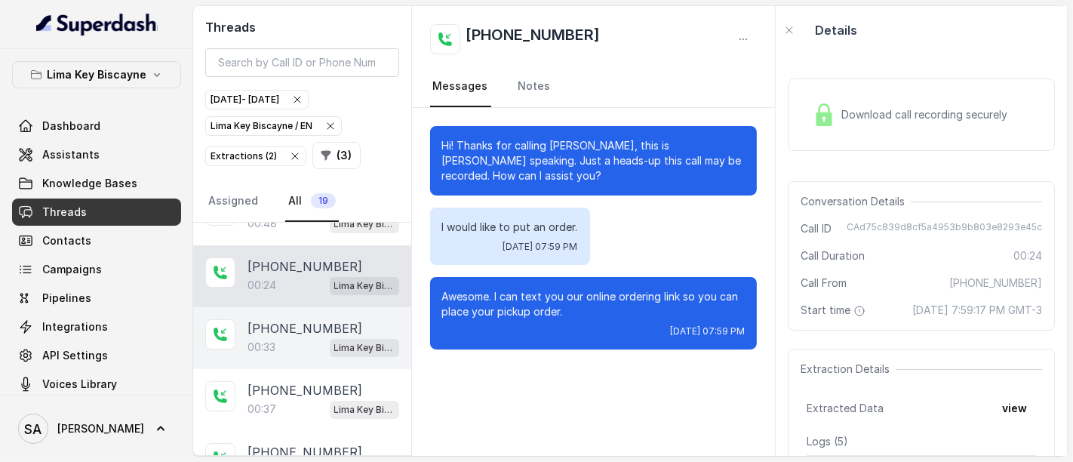
click at [291, 331] on p "[PHONE_NUMBER]" at bounding box center [305, 328] width 115 height 18
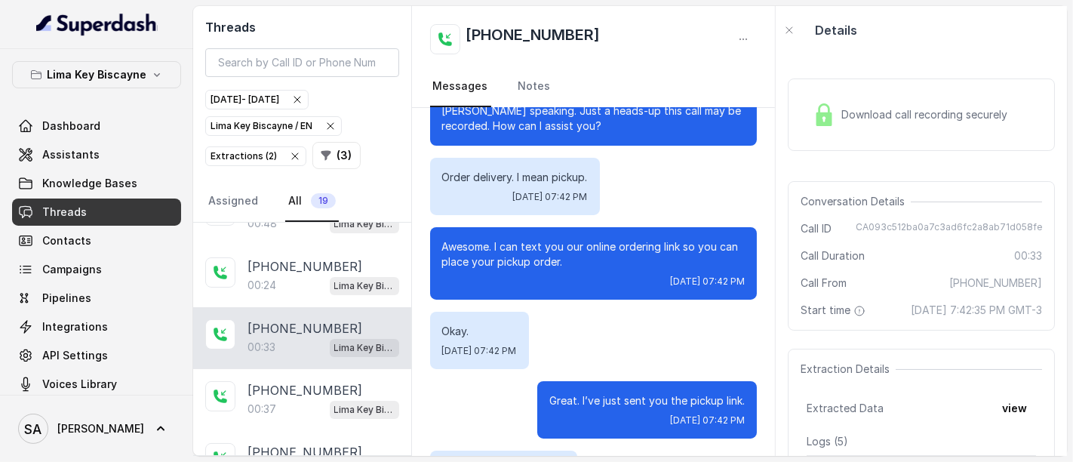
scroll to position [118, 0]
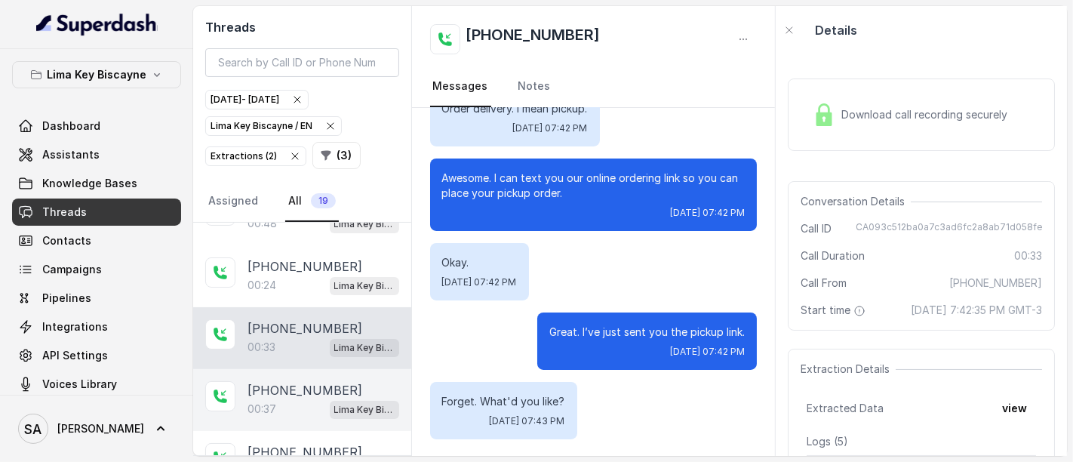
click at [275, 386] on p "[PHONE_NUMBER]" at bounding box center [305, 390] width 115 height 18
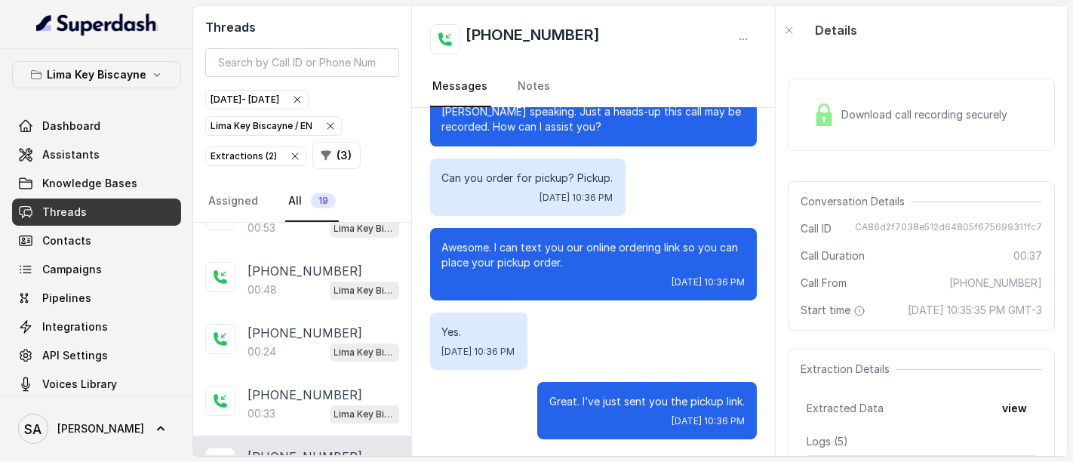
scroll to position [282, 0]
click at [333, 149] on button "( 3 )" at bounding box center [336, 155] width 48 height 27
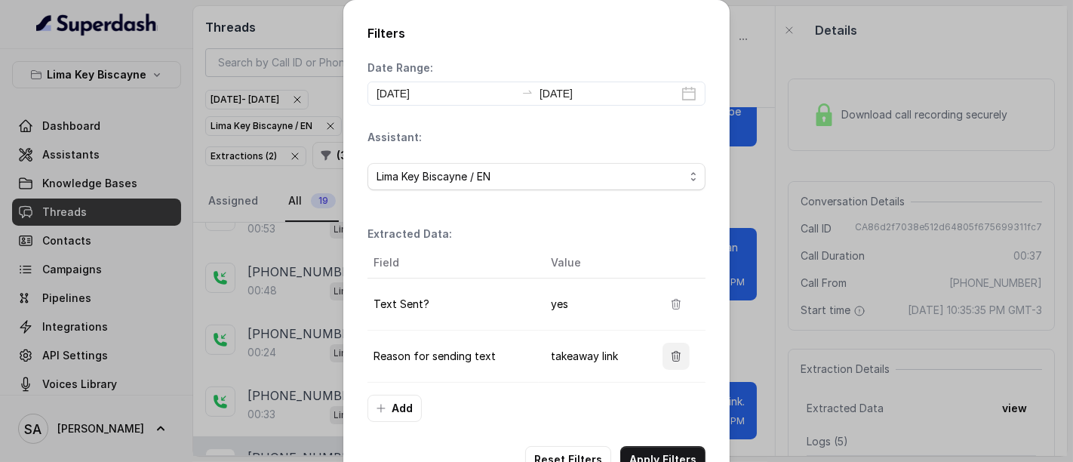
click at [680, 362] on button "button" at bounding box center [676, 356] width 27 height 27
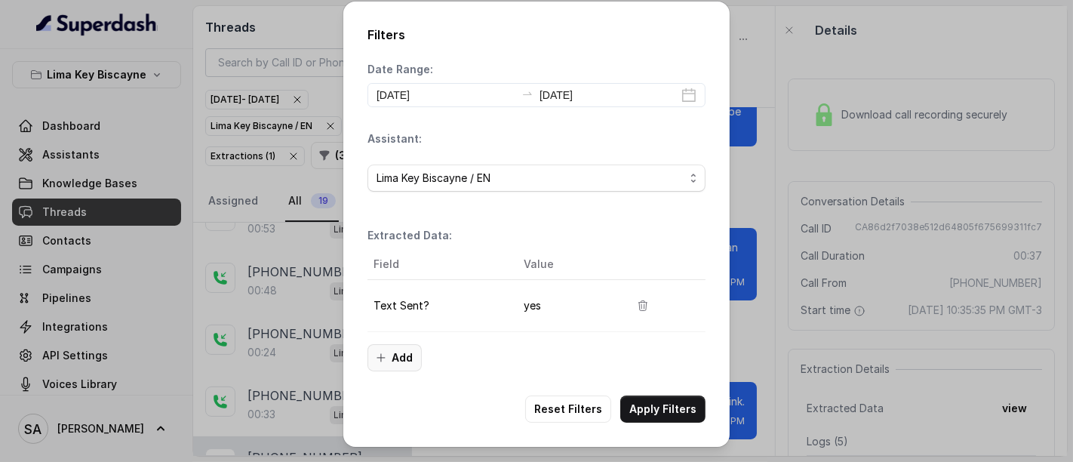
click at [386, 357] on icon "button" at bounding box center [381, 358] width 12 height 12
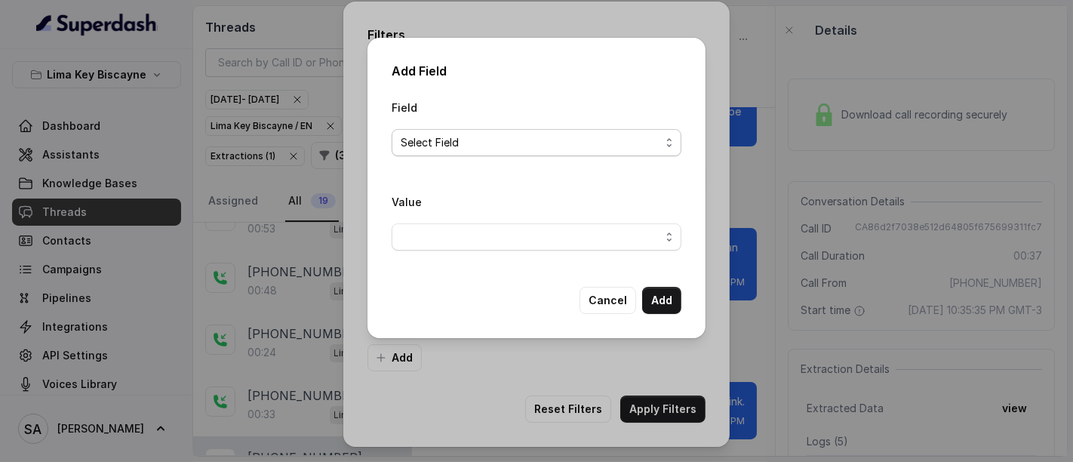
click at [504, 139] on span "Select Field" at bounding box center [531, 143] width 260 height 18
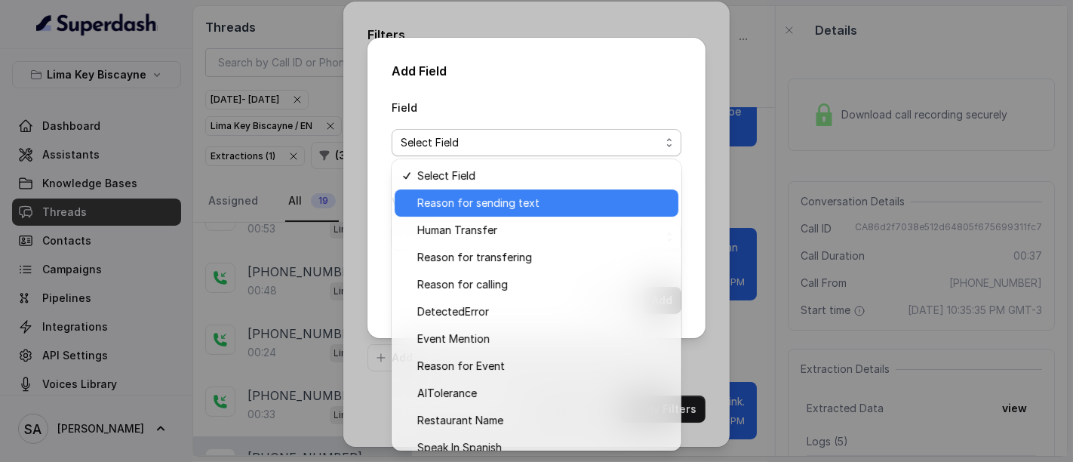
click at [476, 203] on span "Reason for sending text" at bounding box center [543, 203] width 252 height 18
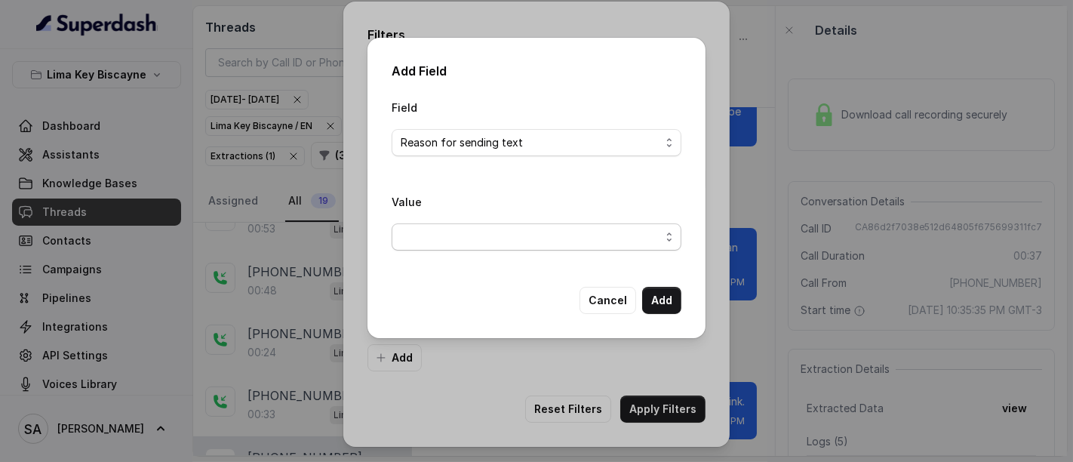
click at [455, 249] on span "button" at bounding box center [537, 236] width 290 height 27
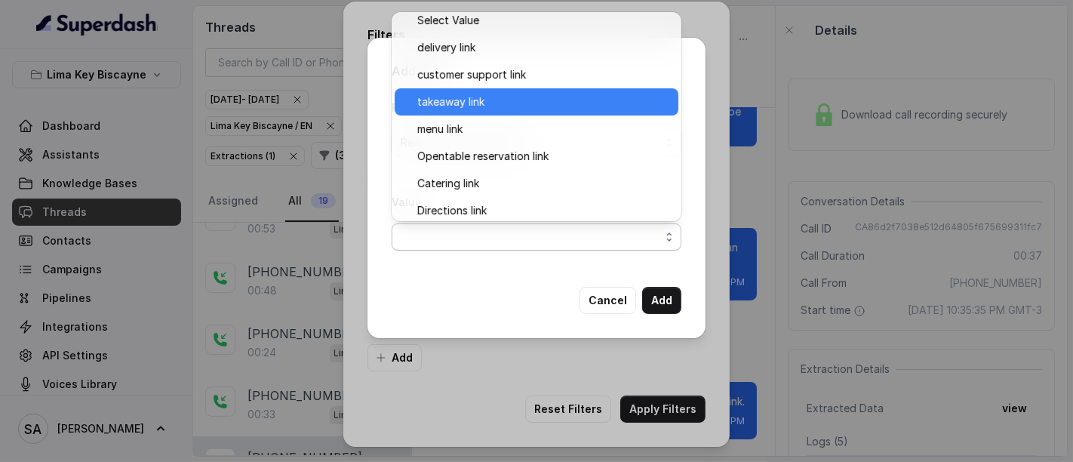
scroll to position [9, 0]
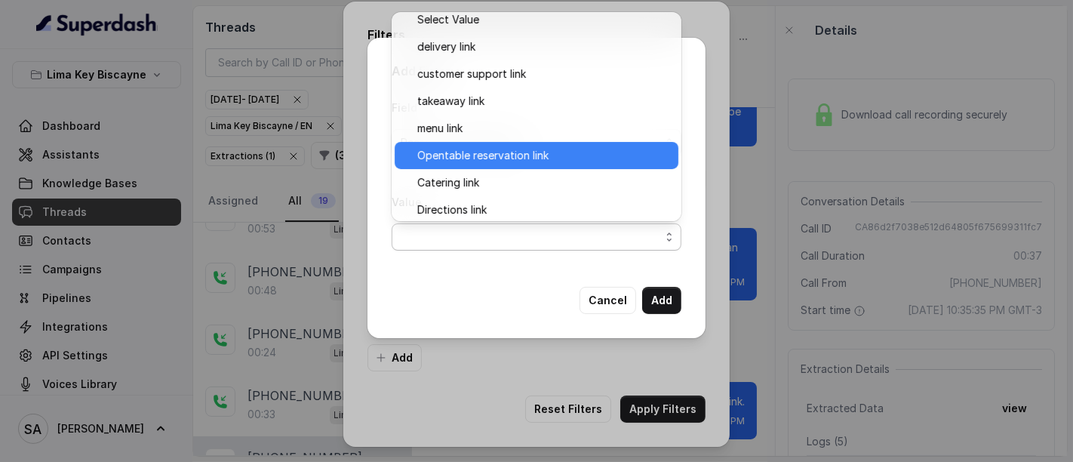
click at [504, 154] on span "Opentable reservation link" at bounding box center [543, 155] width 252 height 18
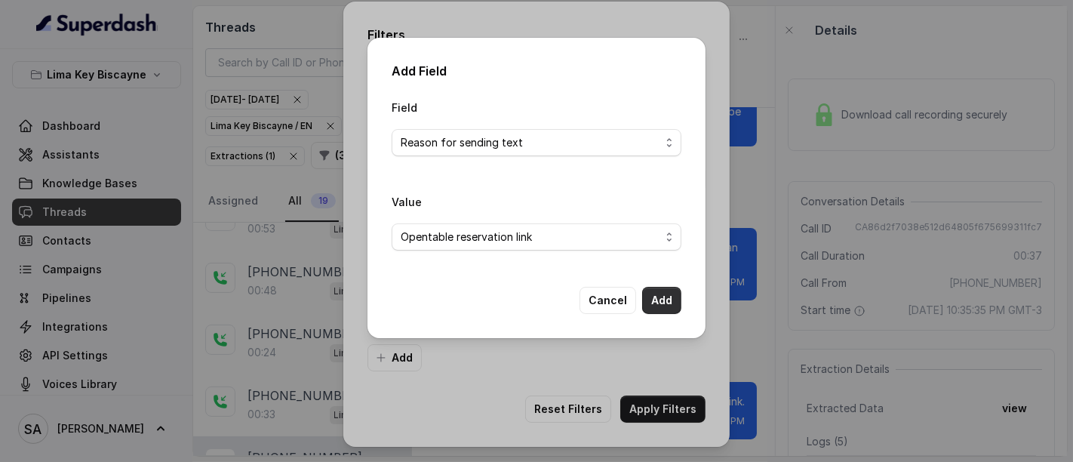
click at [668, 311] on button "Add" at bounding box center [661, 300] width 39 height 27
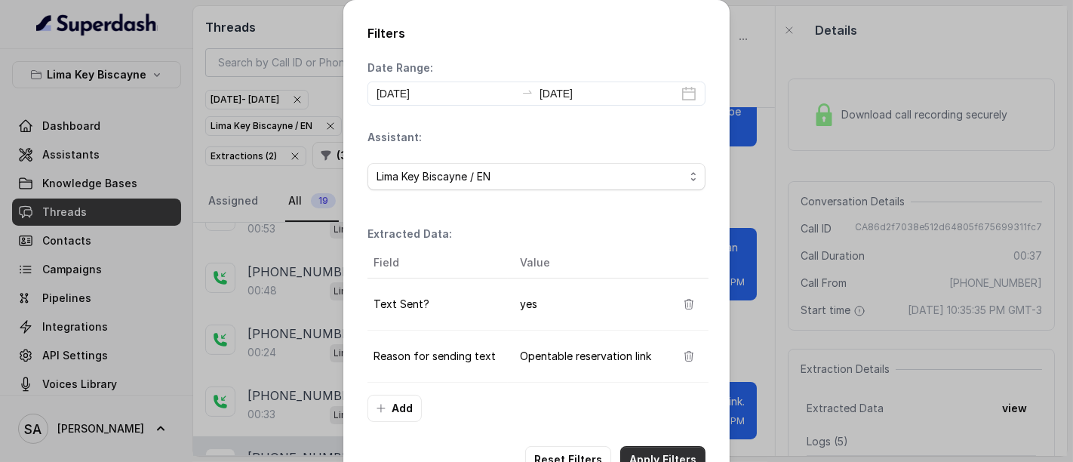
click at [667, 446] on button "Apply Filters" at bounding box center [662, 459] width 85 height 27
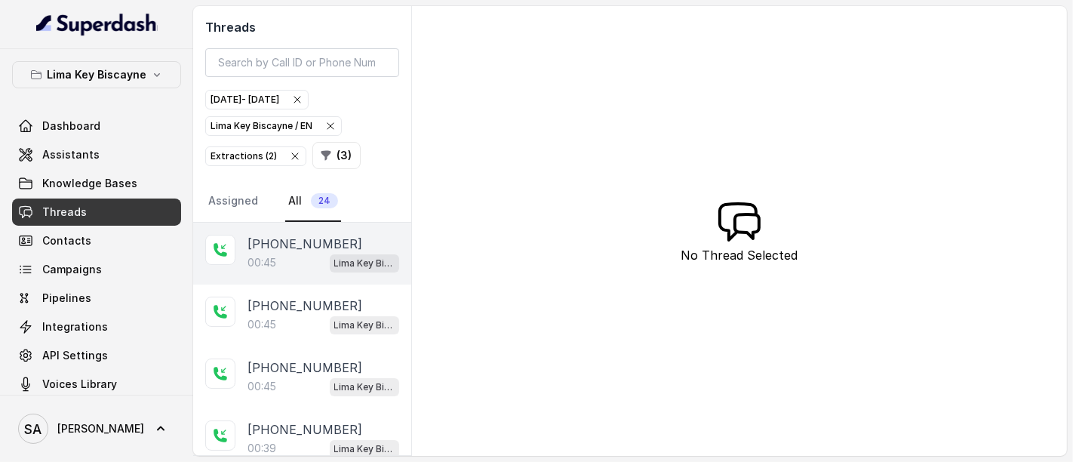
click at [300, 246] on p "[PHONE_NUMBER]" at bounding box center [305, 244] width 115 height 18
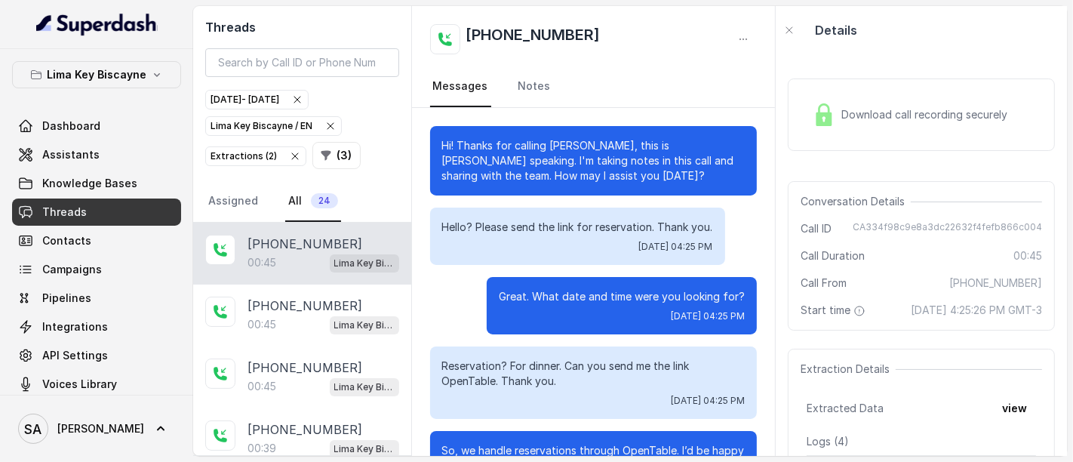
click at [863, 137] on div "Download call recording securely" at bounding box center [921, 114] width 267 height 72
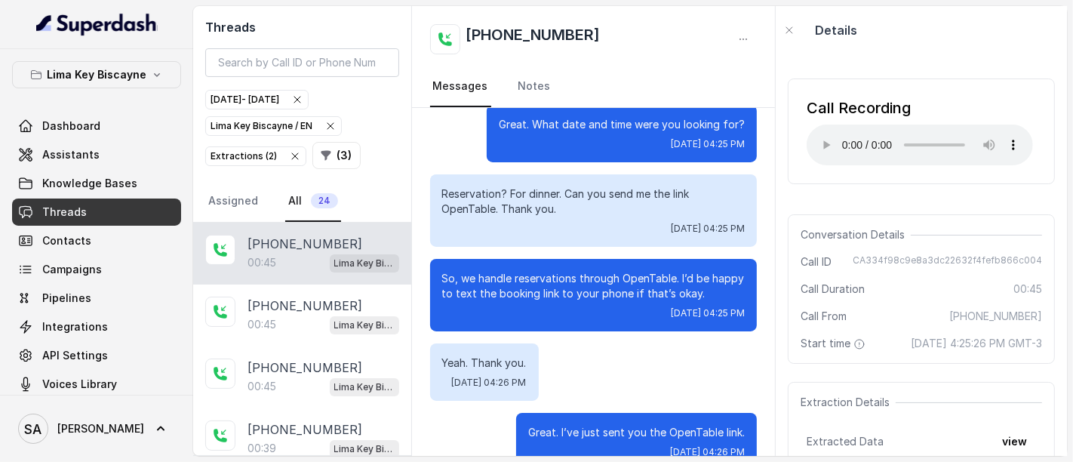
scroll to position [203, 0]
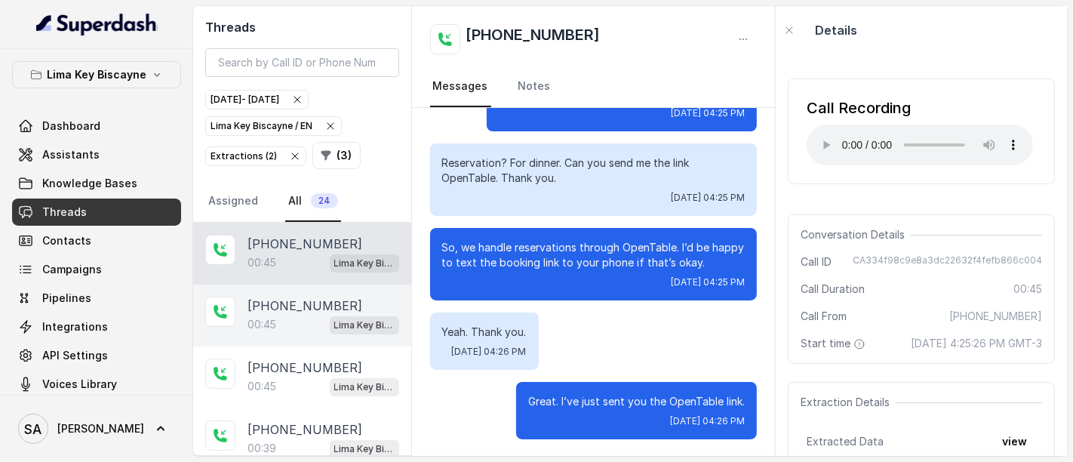
click at [295, 326] on div "00:45 Lima Key Biscayne / EN" at bounding box center [324, 325] width 152 height 20
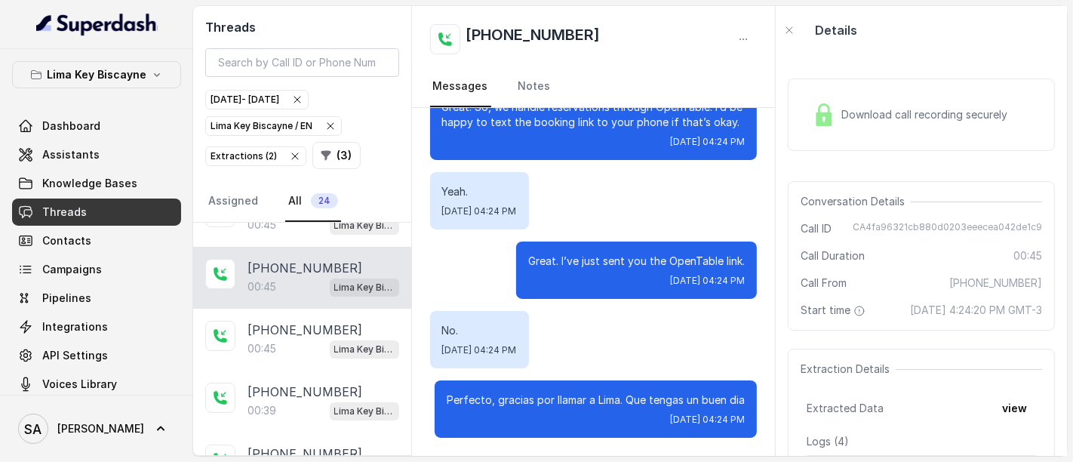
scroll to position [39, 0]
click at [298, 322] on p "[PHONE_NUMBER]" at bounding box center [305, 328] width 115 height 18
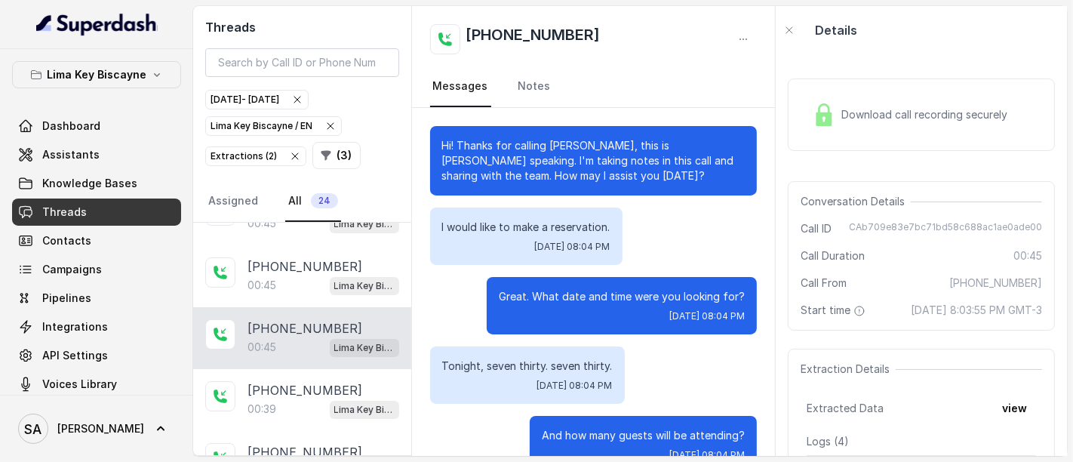
click at [924, 94] on div "Download call recording securely" at bounding box center [921, 114] width 267 height 72
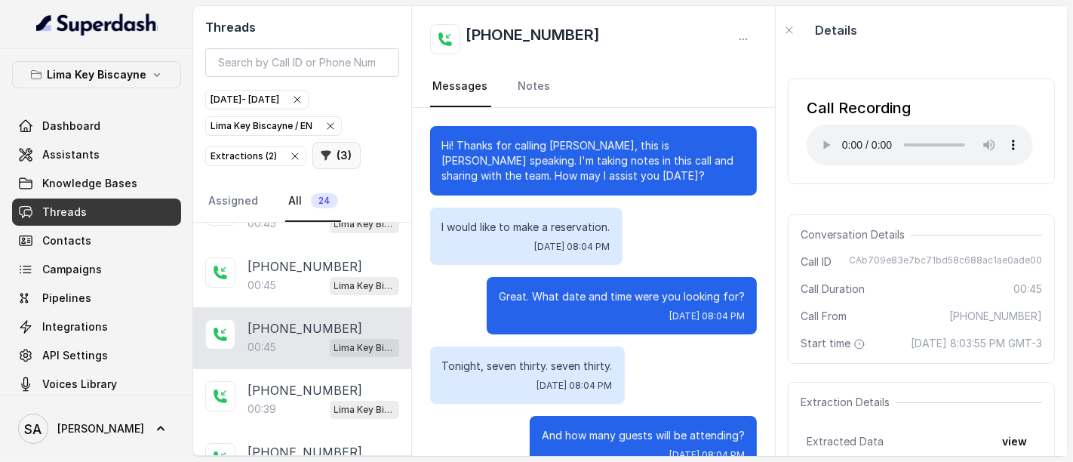
click at [337, 146] on button "( 3 )" at bounding box center [336, 155] width 48 height 27
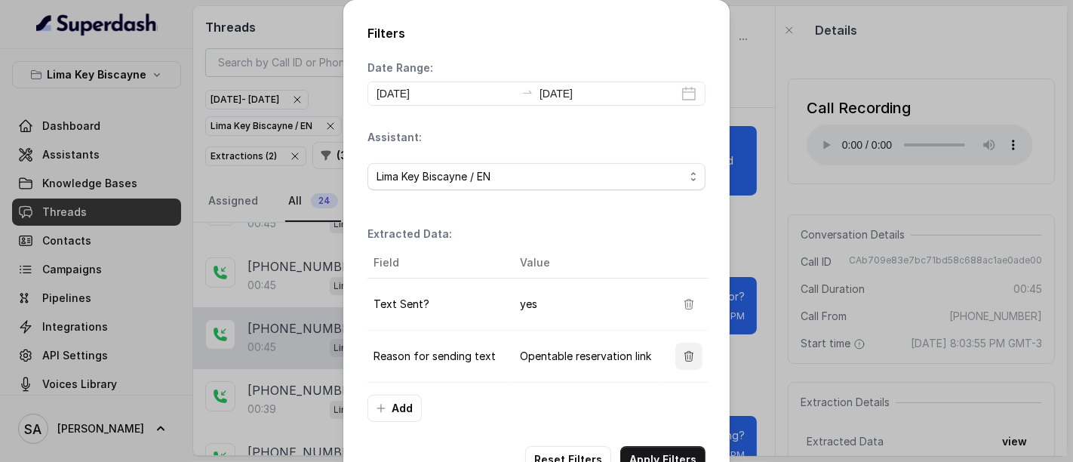
click at [683, 352] on icon "button" at bounding box center [689, 356] width 12 height 12
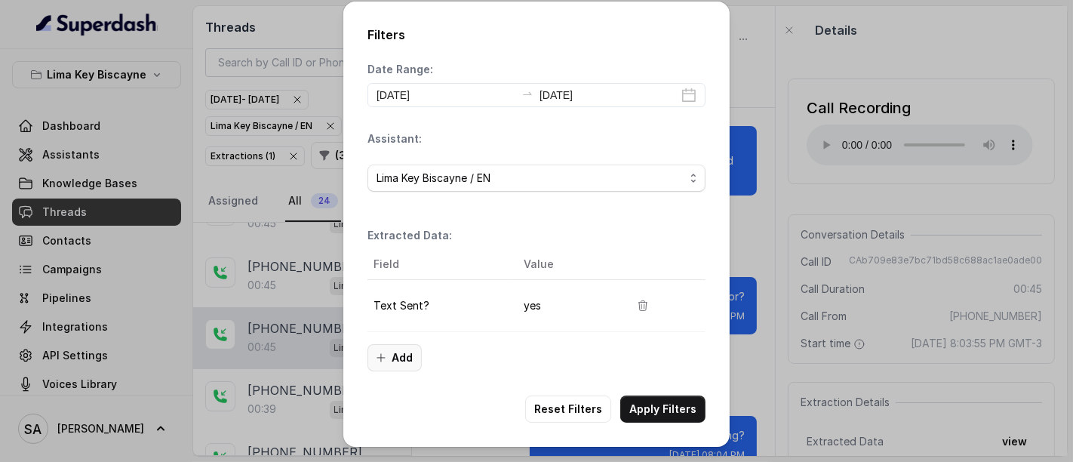
click at [386, 352] on icon "button" at bounding box center [381, 358] width 12 height 12
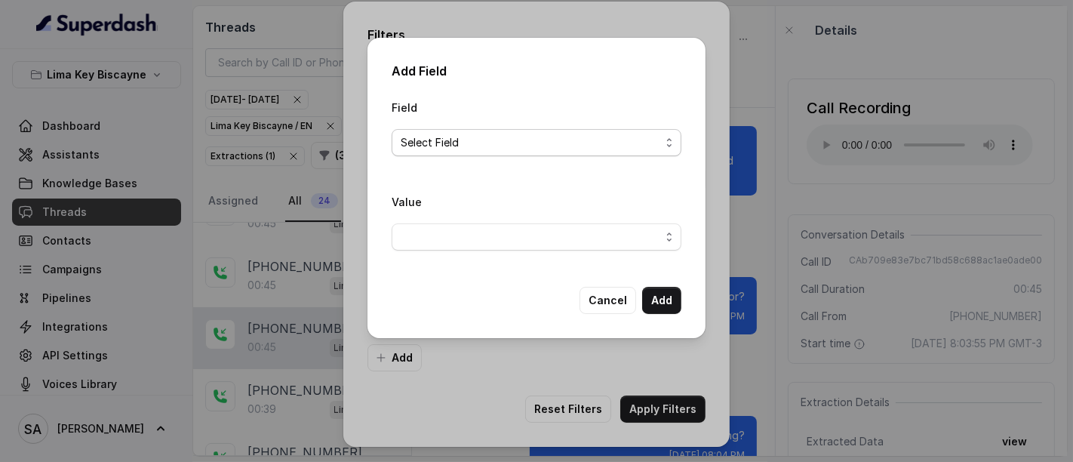
click at [562, 146] on span "Select Field" at bounding box center [531, 143] width 260 height 18
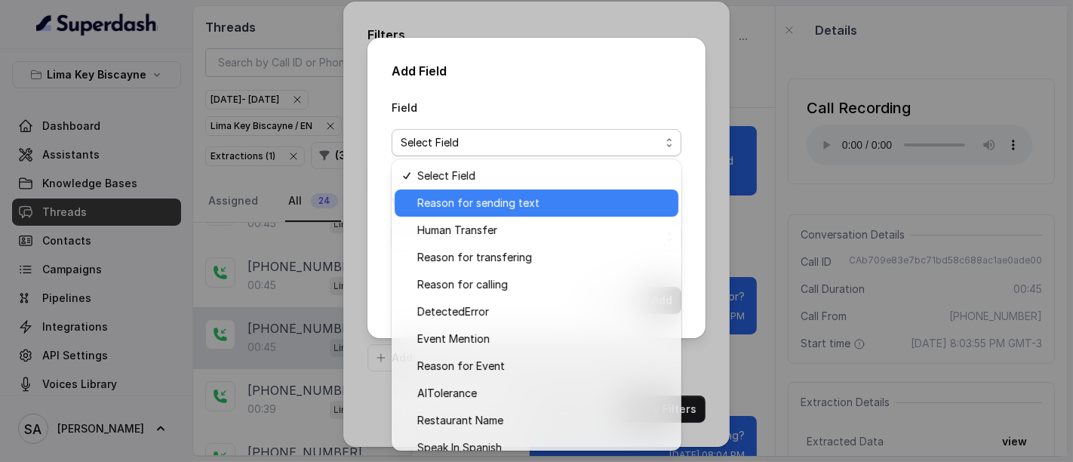
click at [511, 205] on span "Reason for sending text" at bounding box center [543, 203] width 252 height 18
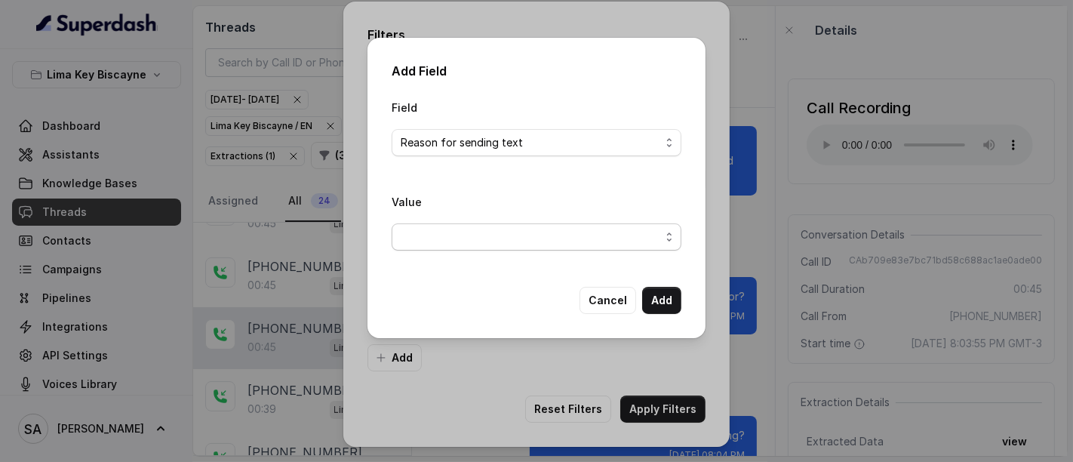
click at [527, 245] on span "button" at bounding box center [537, 236] width 290 height 27
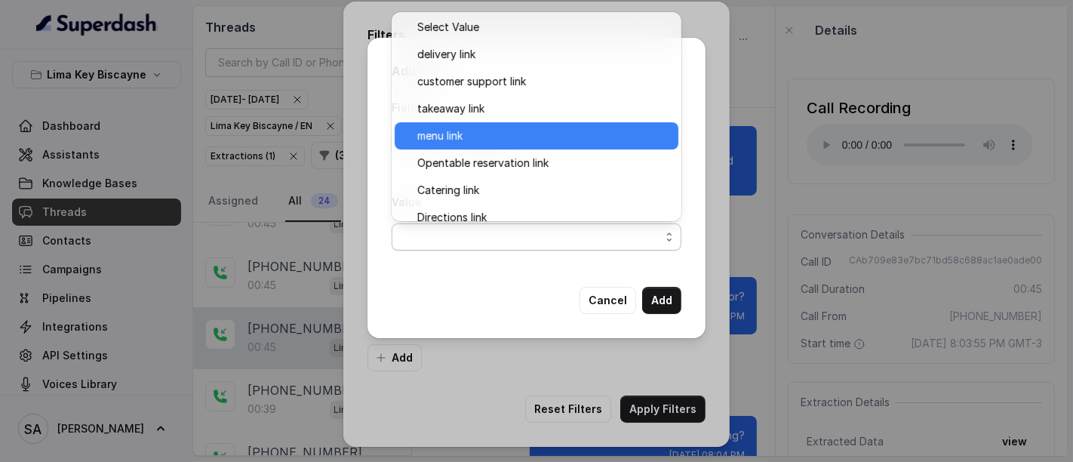
scroll to position [14, 0]
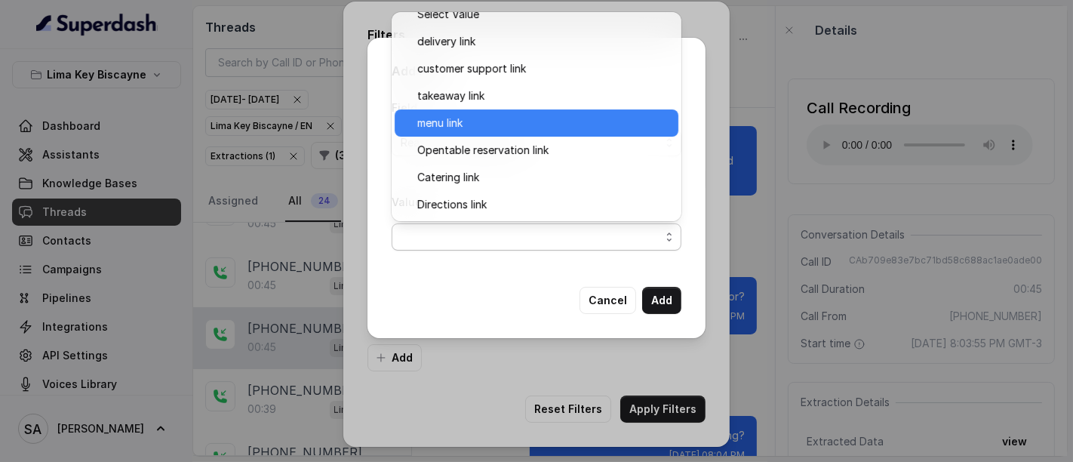
click at [544, 115] on span "menu link" at bounding box center [543, 123] width 252 height 18
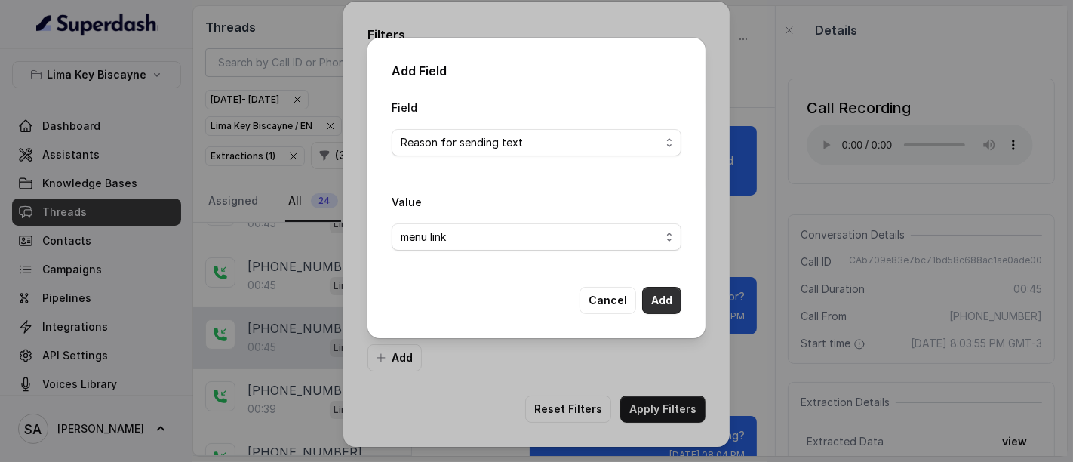
click at [669, 287] on button "Add" at bounding box center [661, 300] width 39 height 27
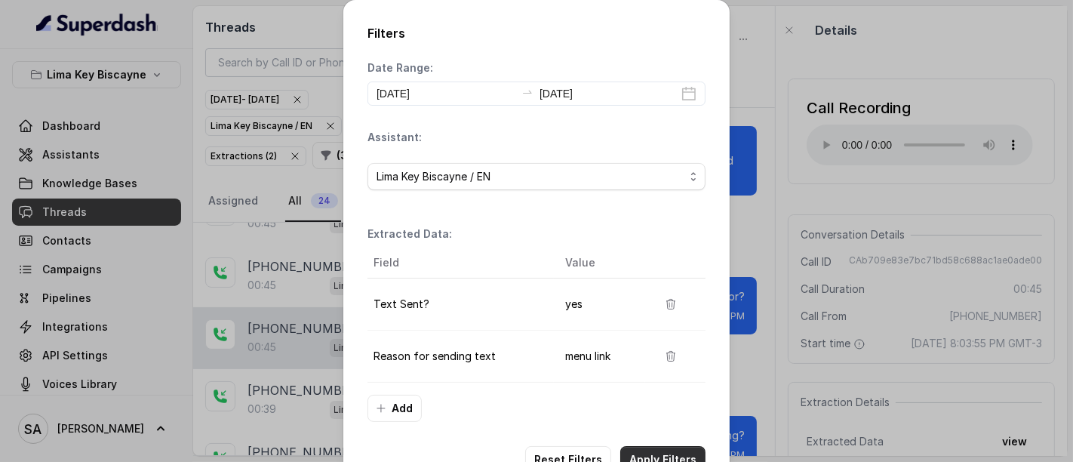
click at [682, 446] on button "Apply Filters" at bounding box center [662, 459] width 85 height 27
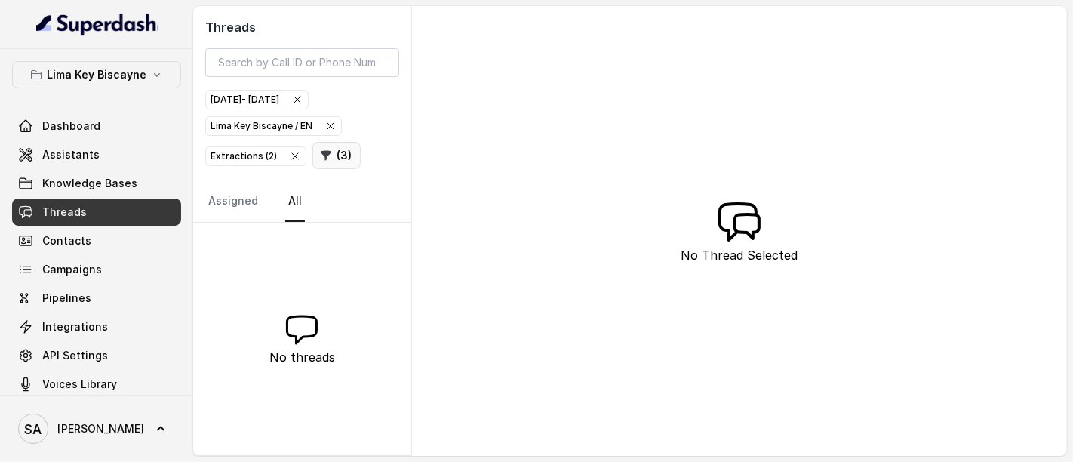
click at [344, 162] on button "( 3 )" at bounding box center [336, 155] width 48 height 27
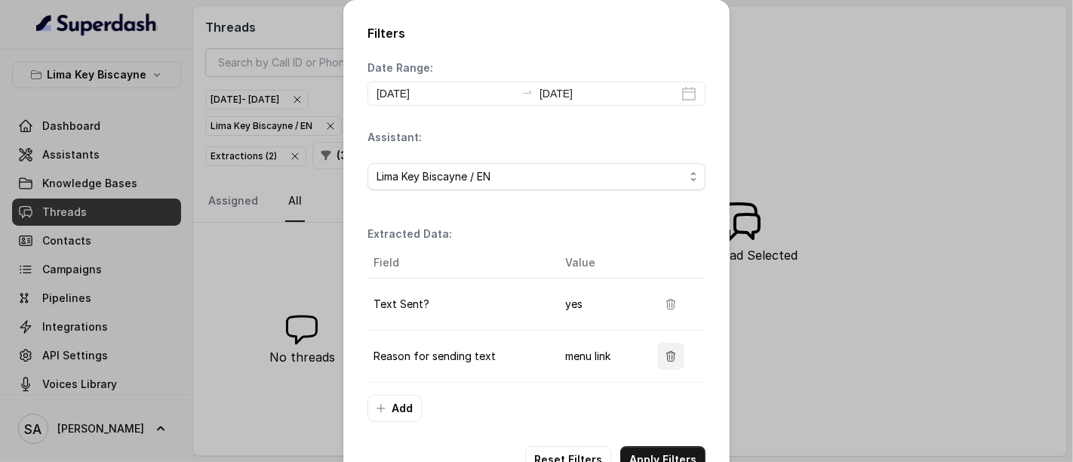
click at [666, 360] on icon "button" at bounding box center [671, 356] width 12 height 12
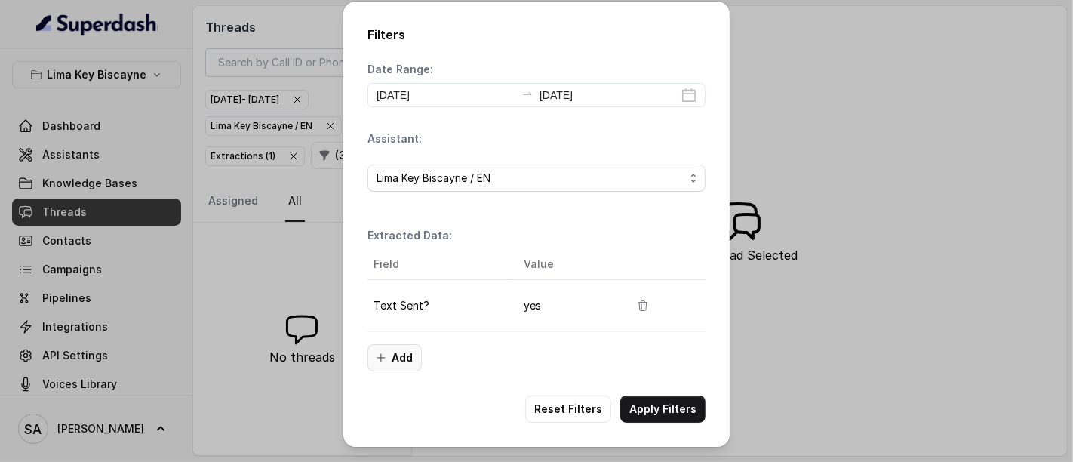
click at [403, 352] on button "Add" at bounding box center [395, 357] width 54 height 27
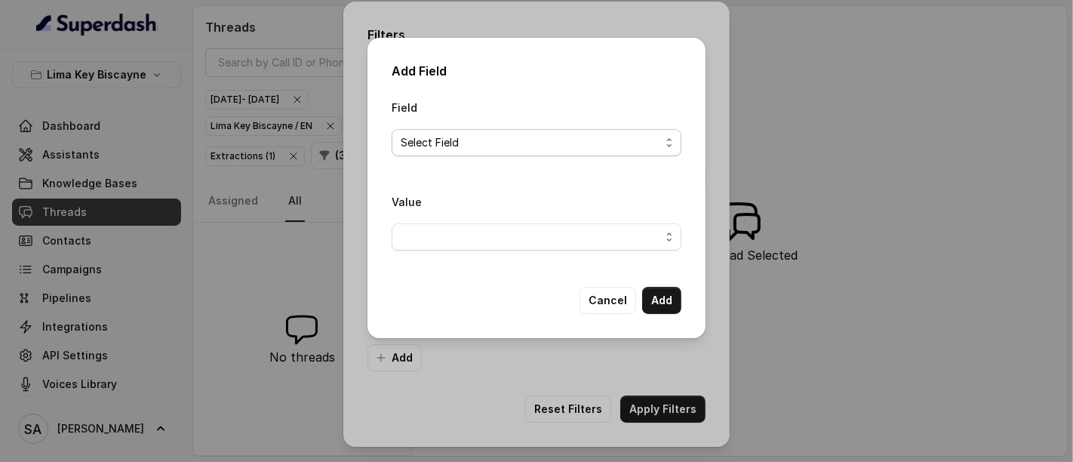
click at [454, 145] on span "Select Field" at bounding box center [531, 143] width 260 height 18
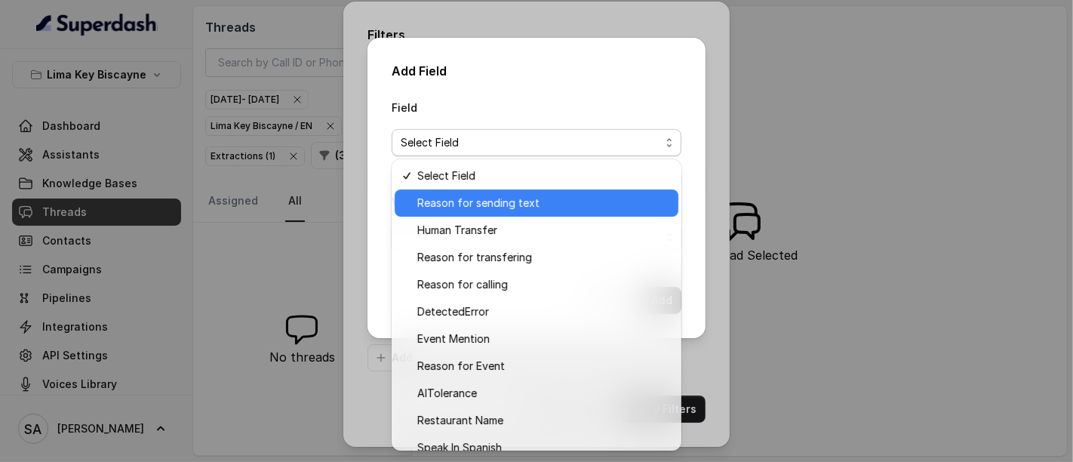
click at [466, 211] on span "Reason for sending text" at bounding box center [543, 203] width 252 height 18
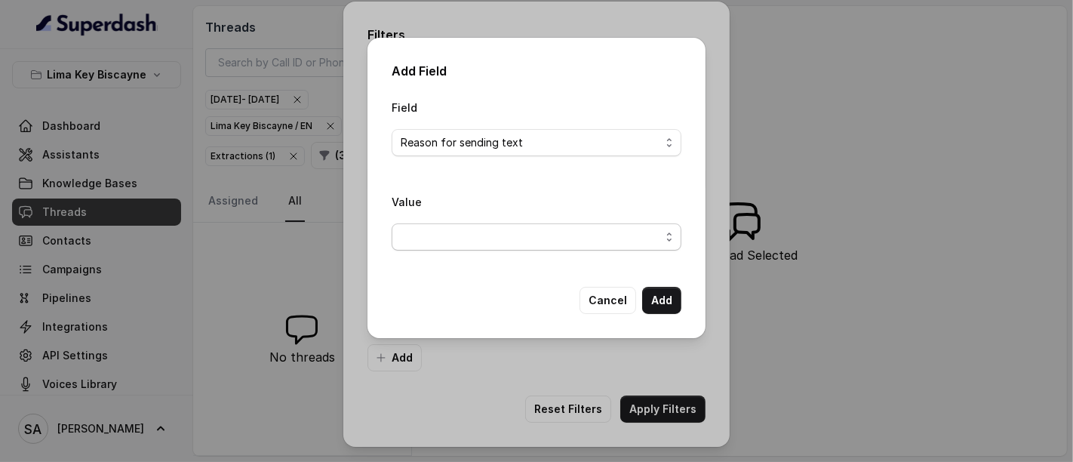
click at [468, 237] on span "button" at bounding box center [537, 236] width 290 height 27
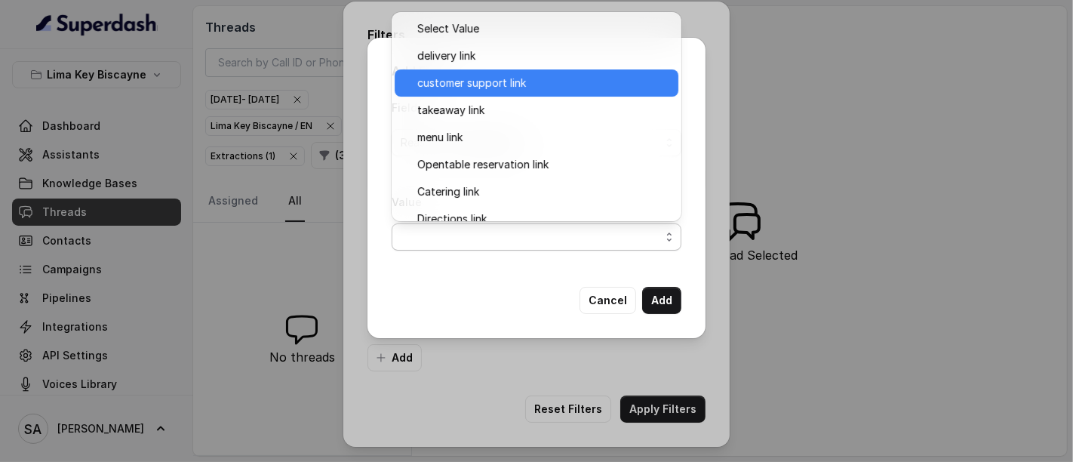
click at [509, 89] on span "customer support link" at bounding box center [543, 83] width 252 height 18
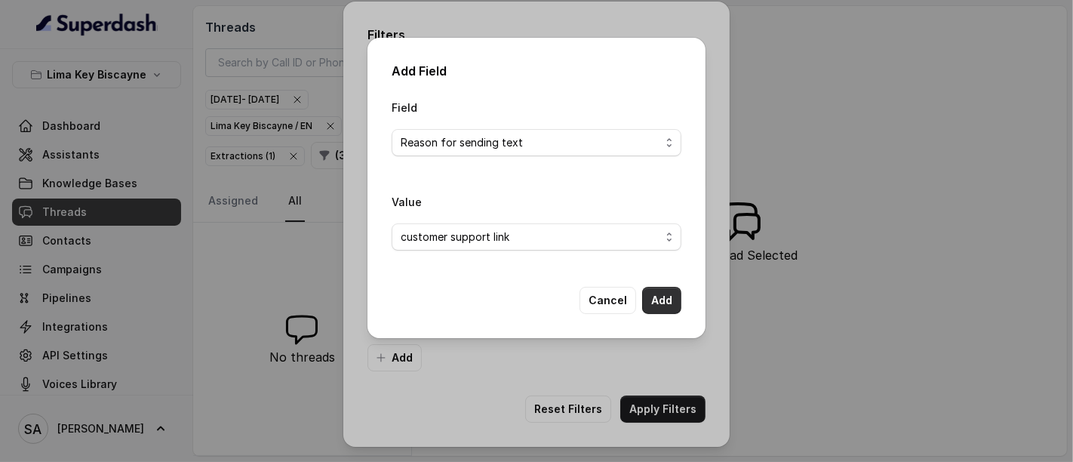
click at [677, 304] on button "Add" at bounding box center [661, 300] width 39 height 27
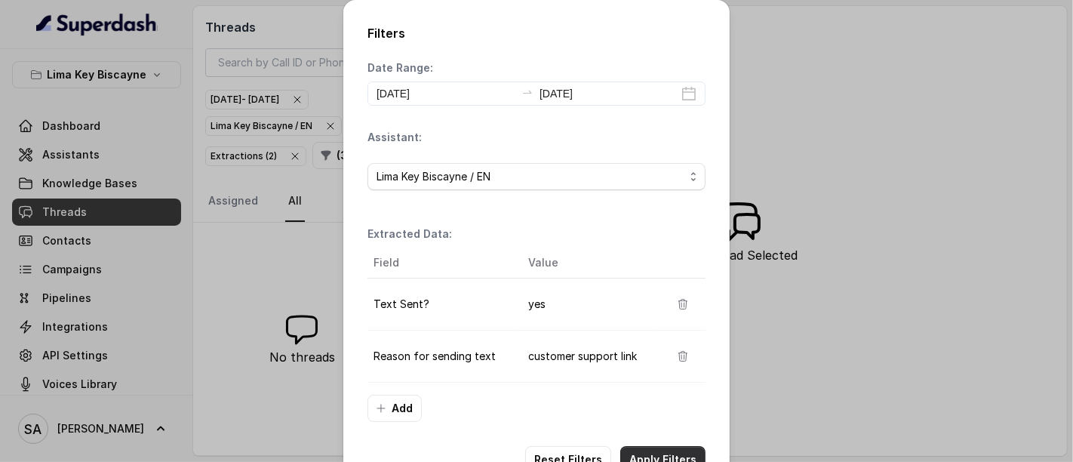
click at [675, 450] on button "Apply Filters" at bounding box center [662, 459] width 85 height 27
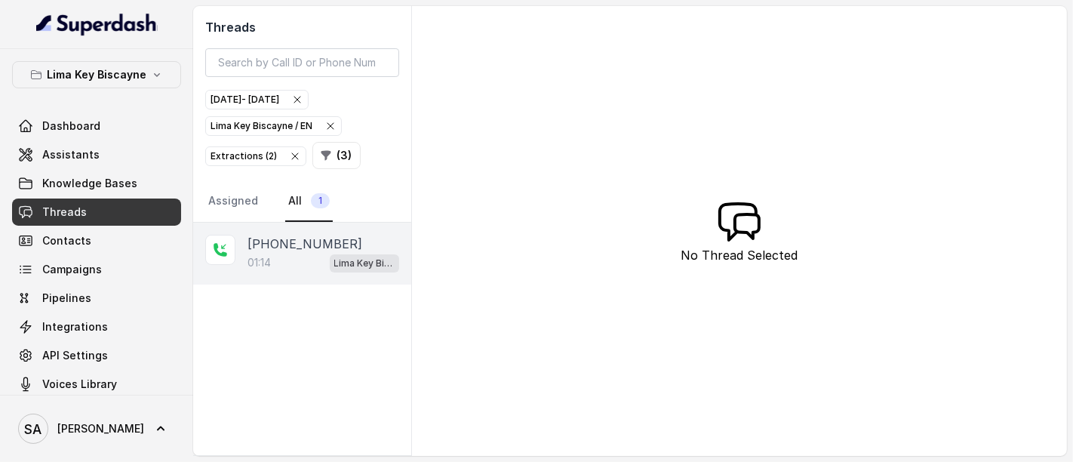
click at [294, 263] on div "01:14 Lima Key Biscayne / EN" at bounding box center [324, 263] width 152 height 20
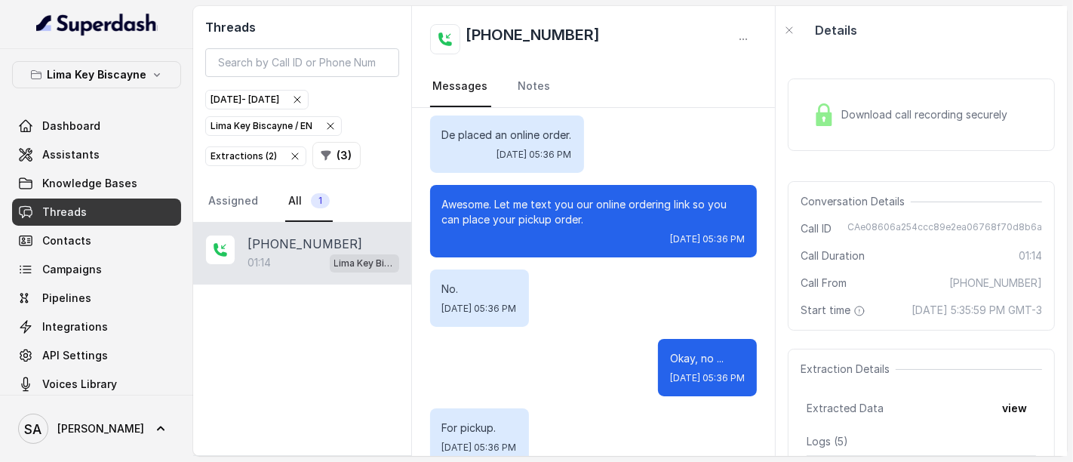
scroll to position [73, 0]
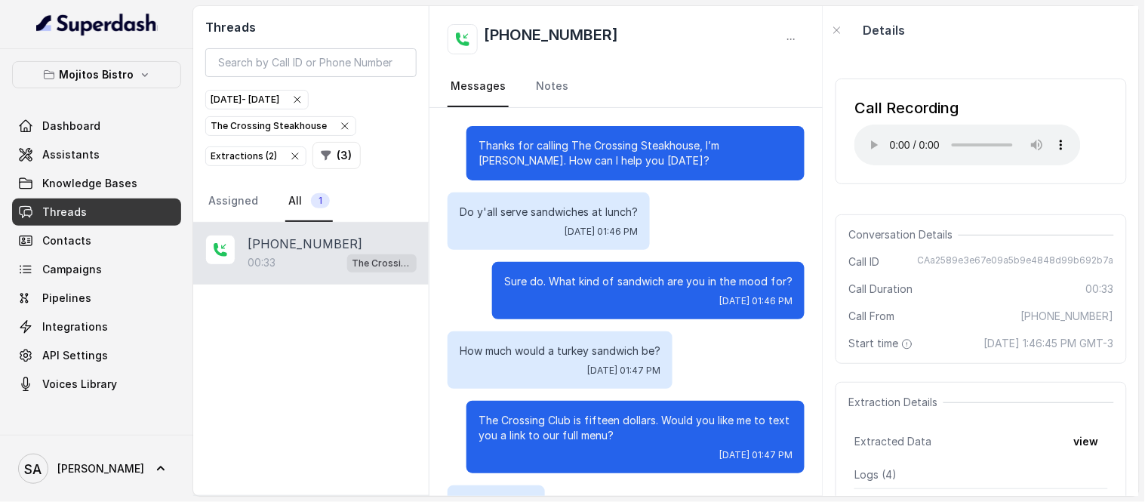
scroll to position [202, 0]
